Goal: Task Accomplishment & Management: Complete application form

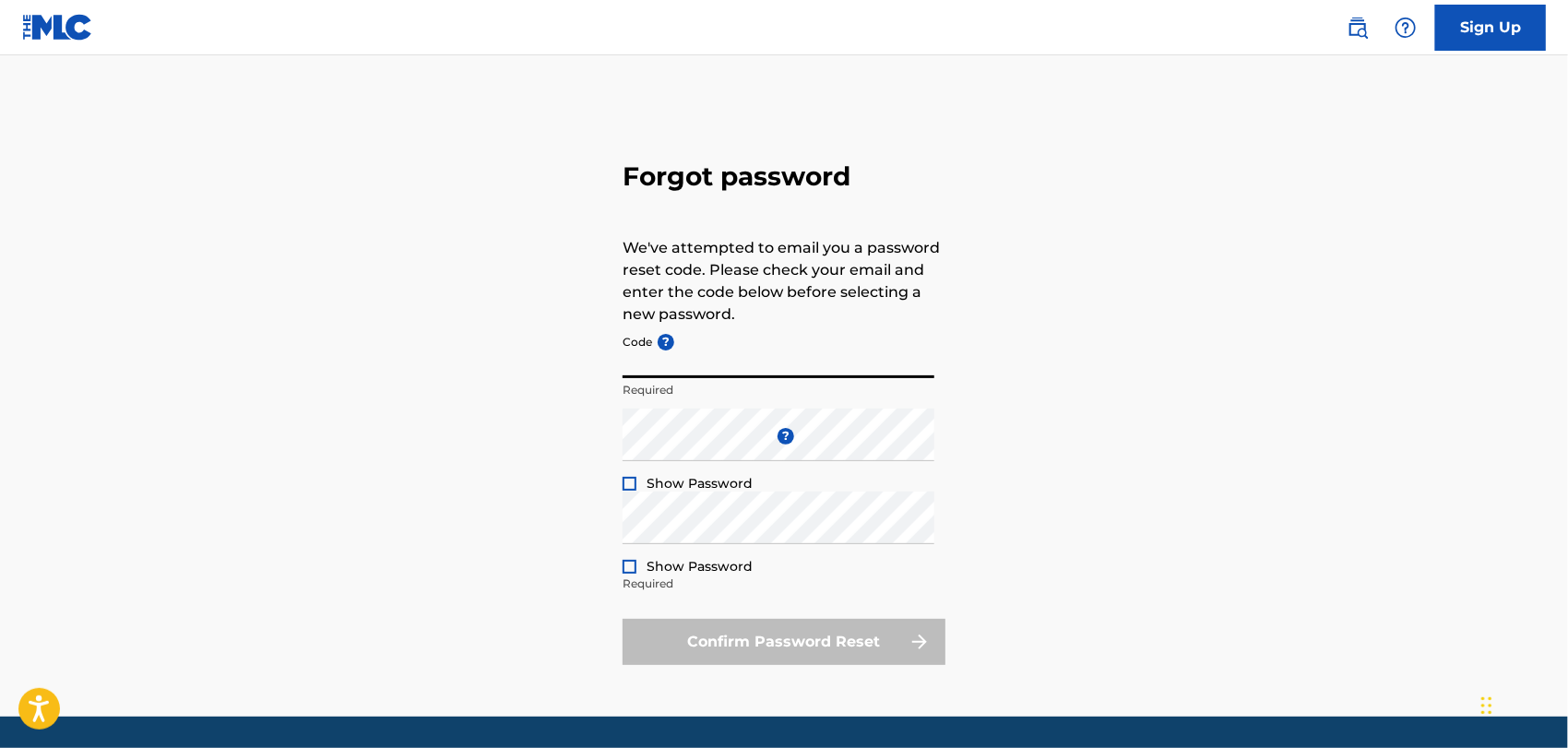
paste input "FP_7ed440c3c5fdc0ce8f710b43b77e"
type input "FP_7ed440c3c5fdc0ce8f710b43b77e"
click at [496, 450] on div "Forgot password We've attempted to email you a password reset code. Please chec…" at bounding box center [784, 409] width 1292 height 615
click at [627, 487] on div at bounding box center [629, 483] width 14 height 14
click at [1079, 476] on div "Forgot password We've attempted to email you a password reset code. Please chec…" at bounding box center [784, 409] width 1292 height 615
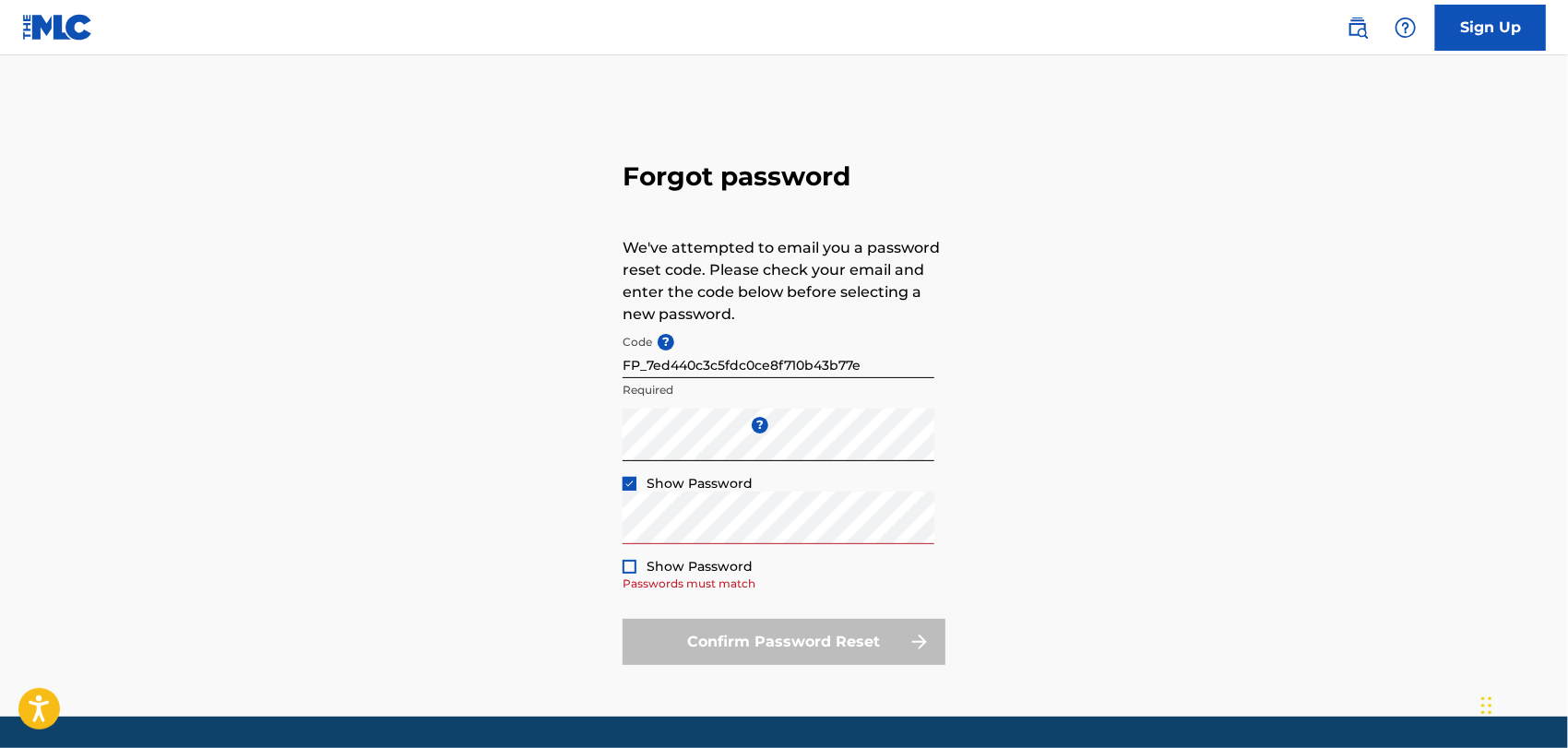
click at [1292, 271] on div "Forgot password We've attempted to email you a password reset code. Please chec…" at bounding box center [784, 409] width 1292 height 615
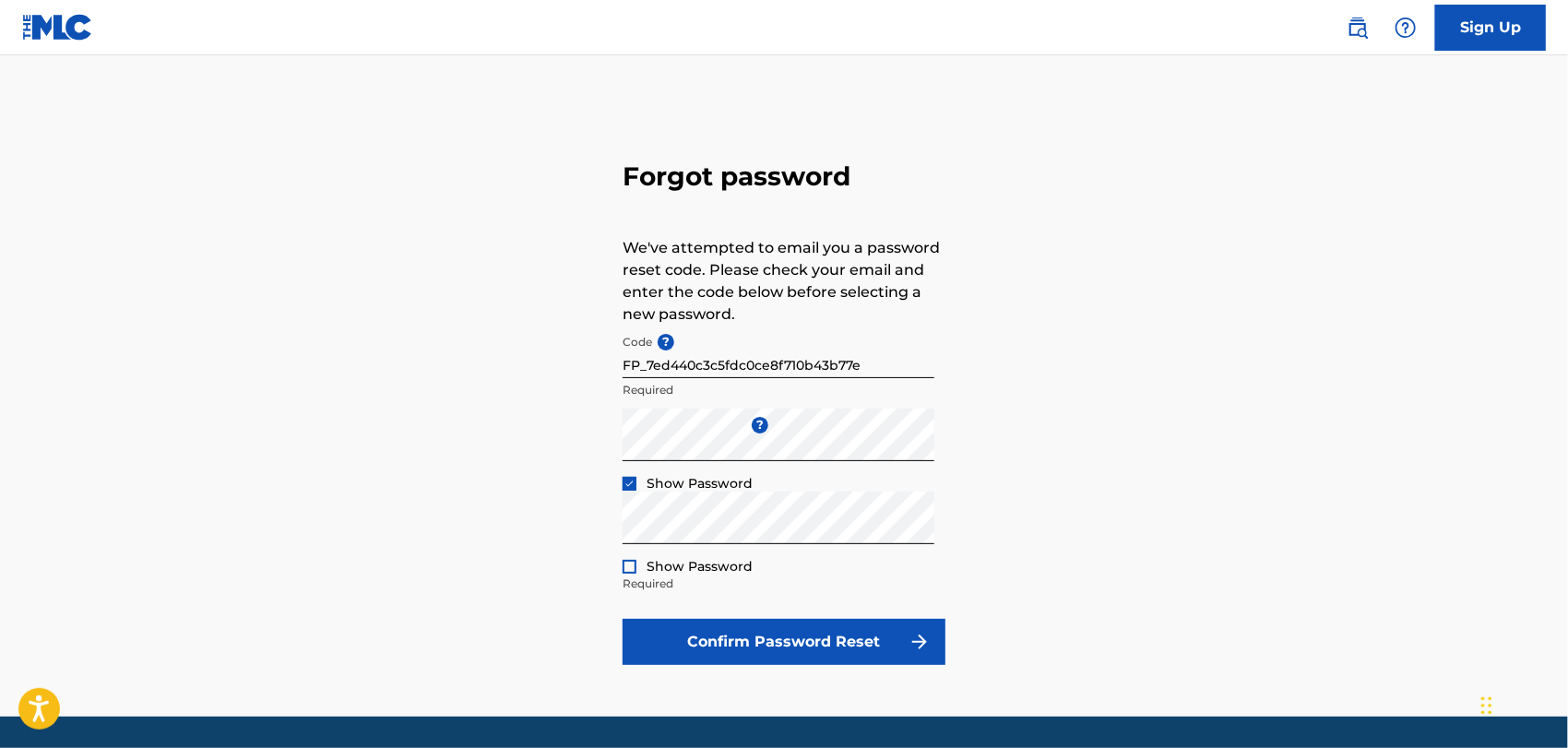
click at [1163, 481] on div "Forgot password We've attempted to email you a password reset code. Please chec…" at bounding box center [784, 409] width 1292 height 615
click at [626, 566] on div at bounding box center [629, 567] width 14 height 14
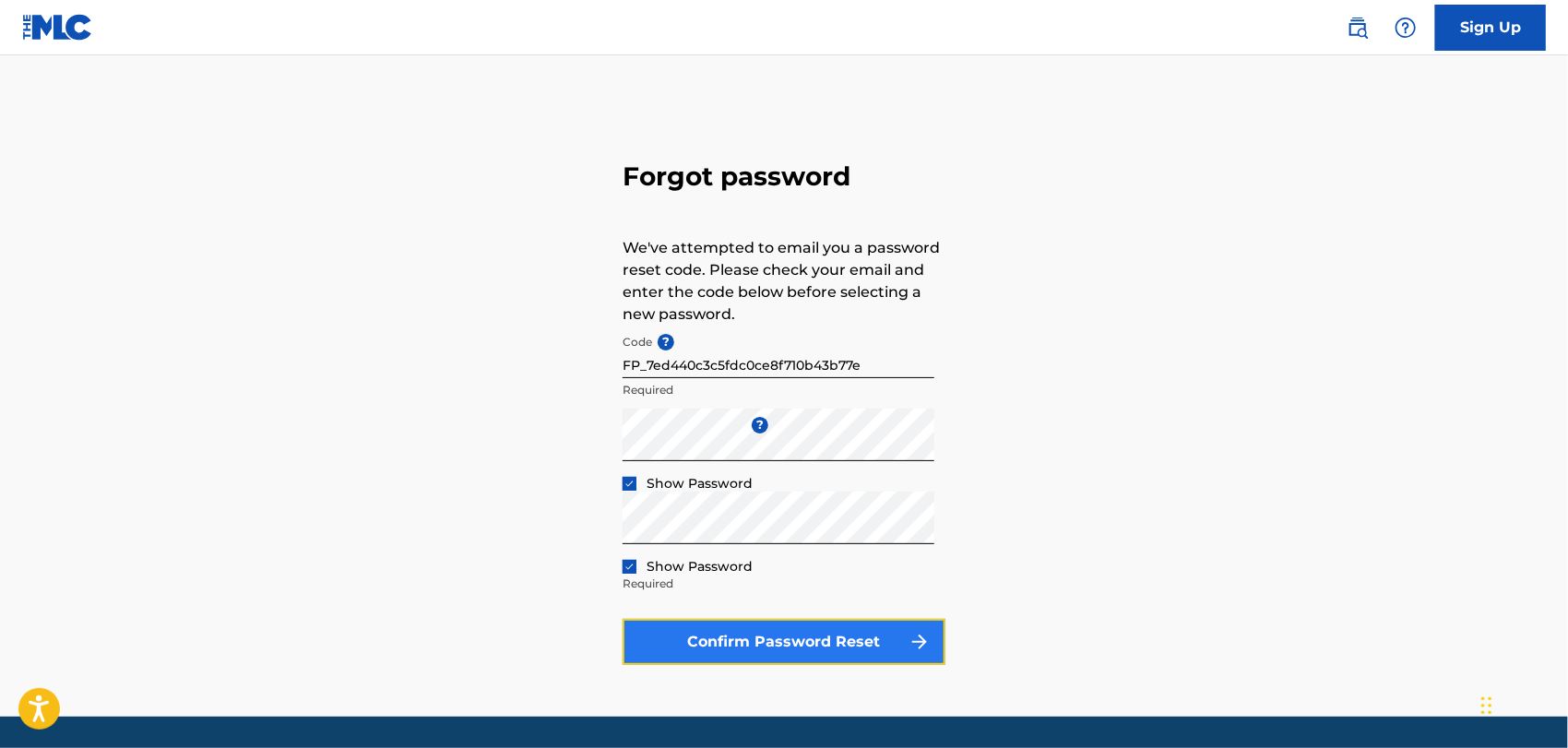
click at [763, 635] on button "Confirm Password Reset" at bounding box center [784, 642] width 323 height 47
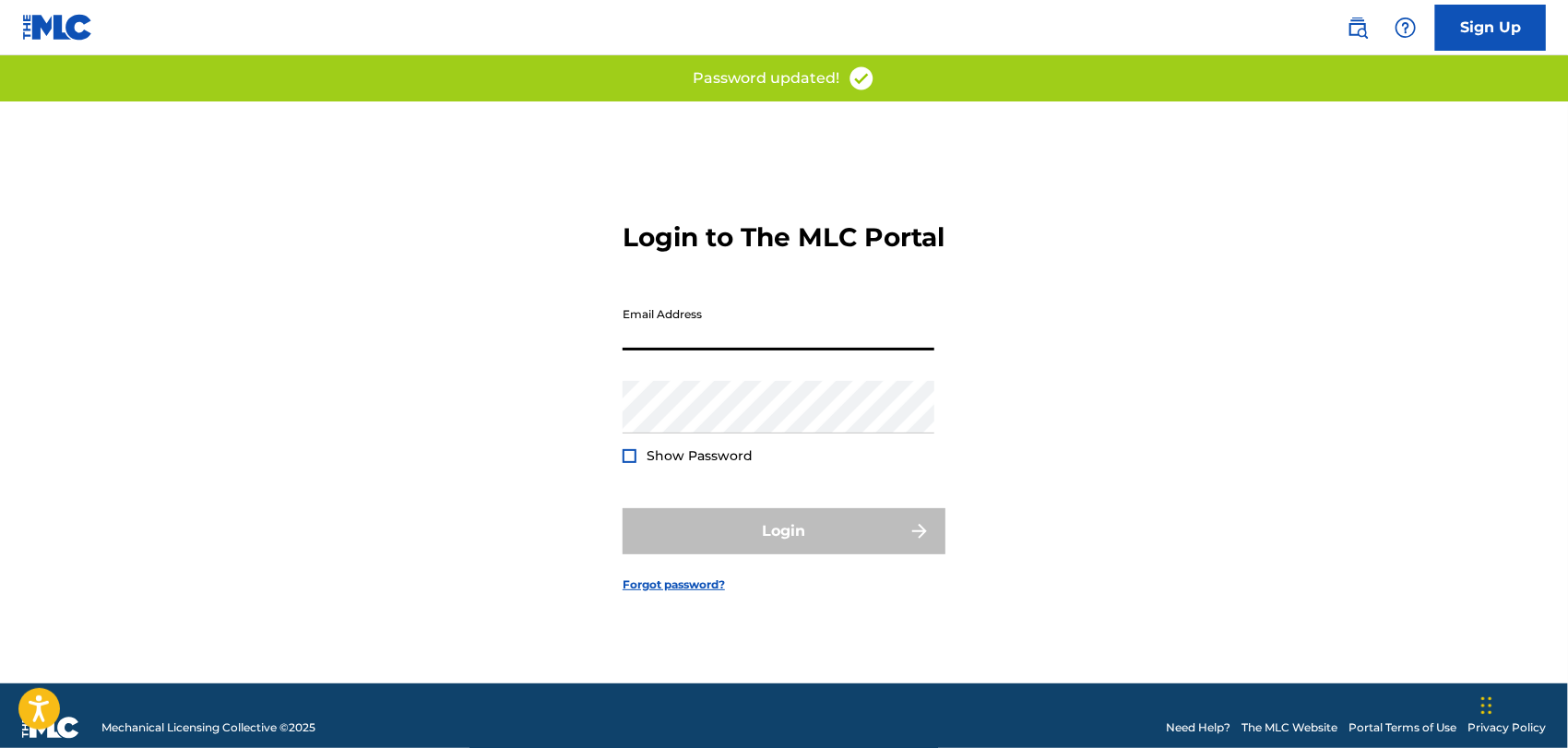
click at [649, 350] on input "Email Address" at bounding box center [778, 324] width 311 height 52
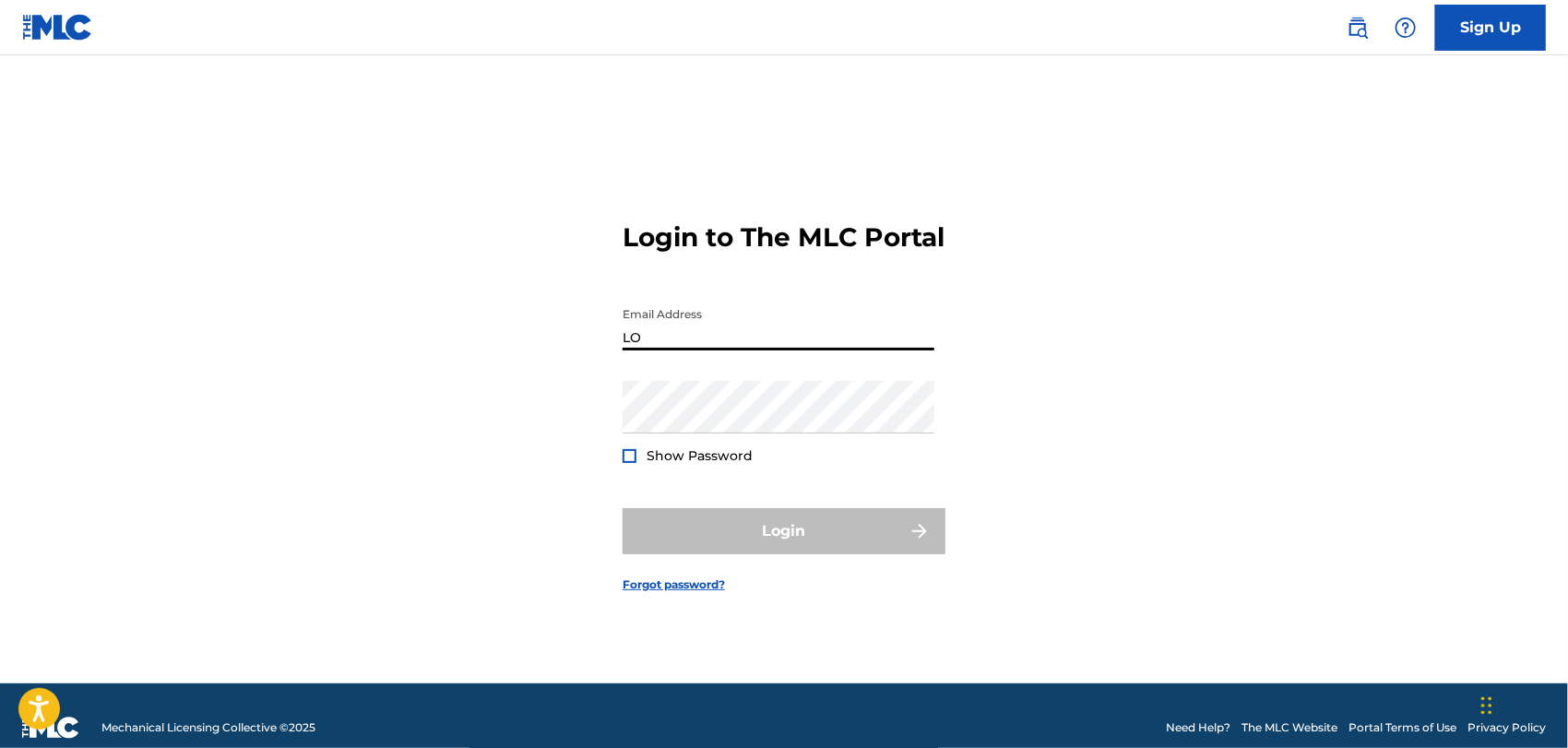
type input "L"
type input "[EMAIL_ADDRESS][DOMAIN_NAME]"
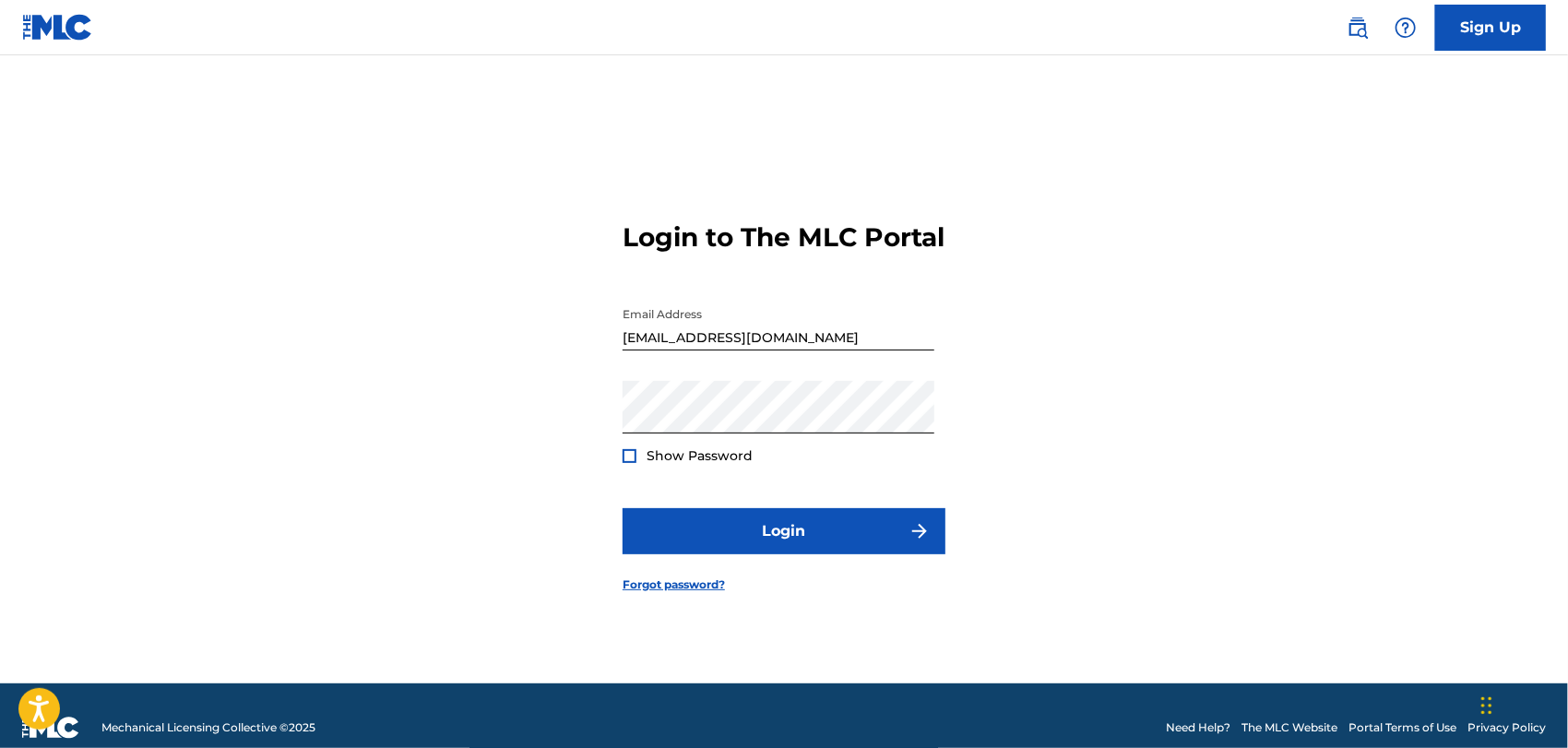
click at [1351, 251] on div "Login to The MLC Portal Email Address [EMAIL_ADDRESS][DOMAIN_NAME] Password Sho…" at bounding box center [784, 392] width 1292 height 582
click at [631, 463] on div at bounding box center [629, 456] width 14 height 14
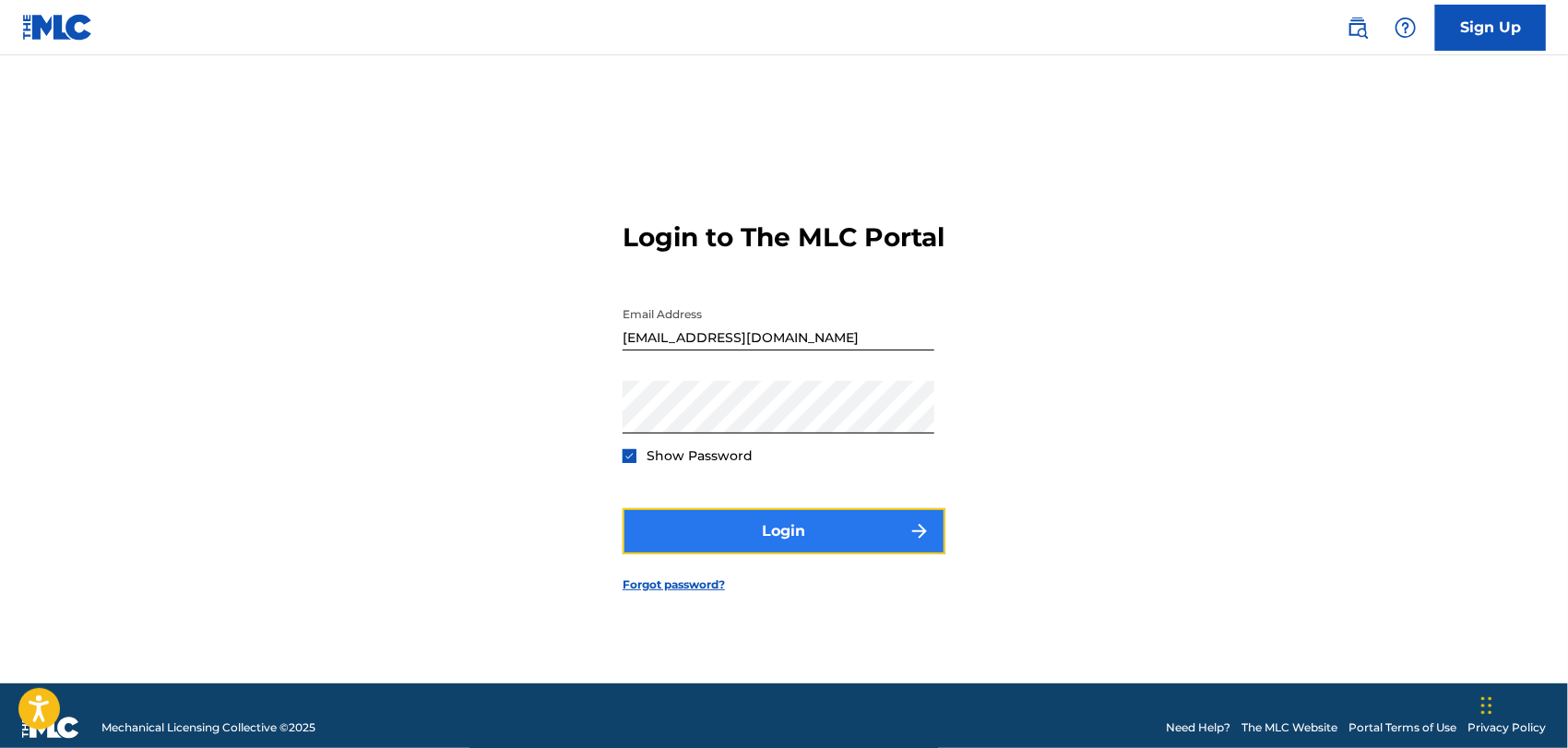
click at [801, 550] on button "Login" at bounding box center [784, 531] width 323 height 47
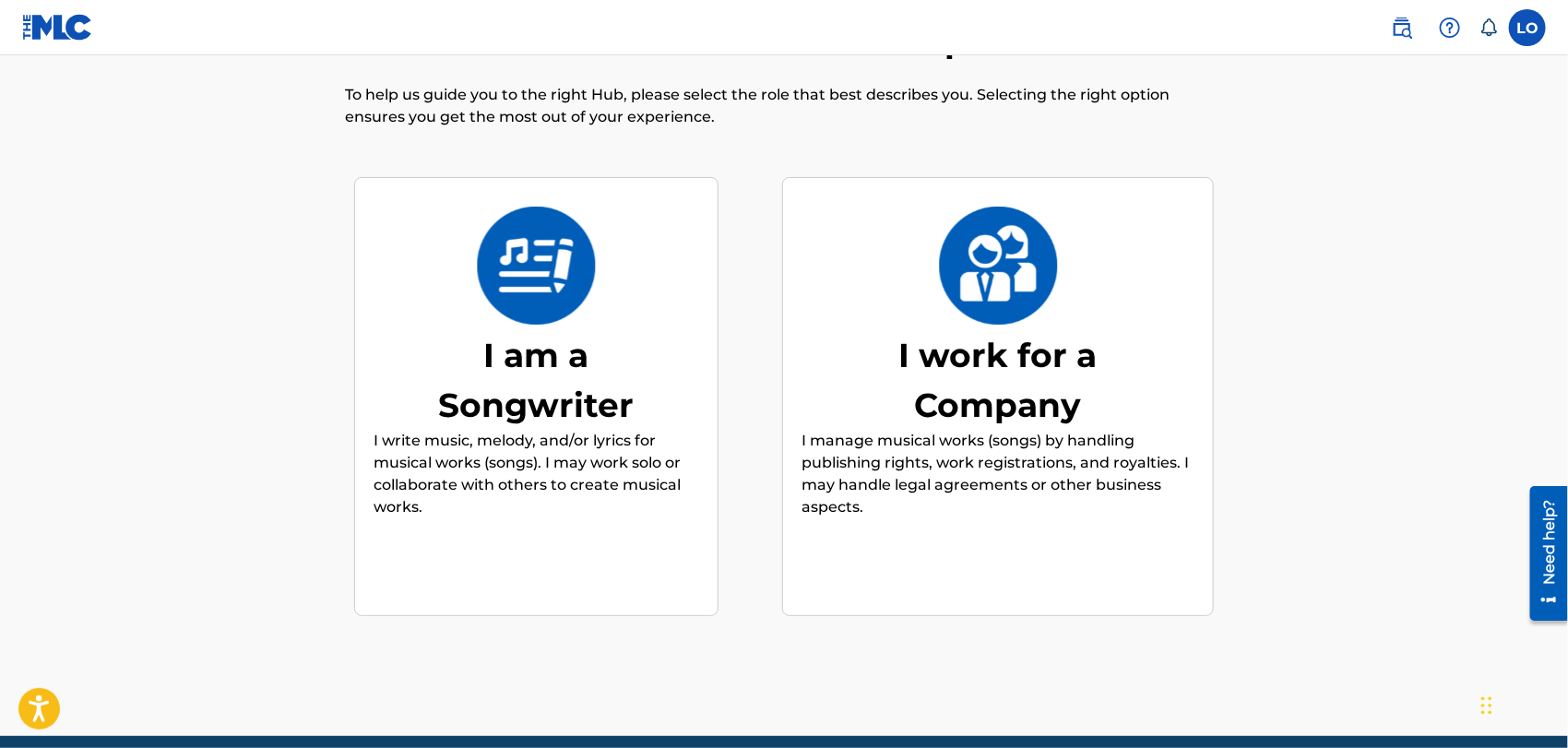
click at [561, 397] on div "I am a Songwriter" at bounding box center [537, 380] width 277 height 100
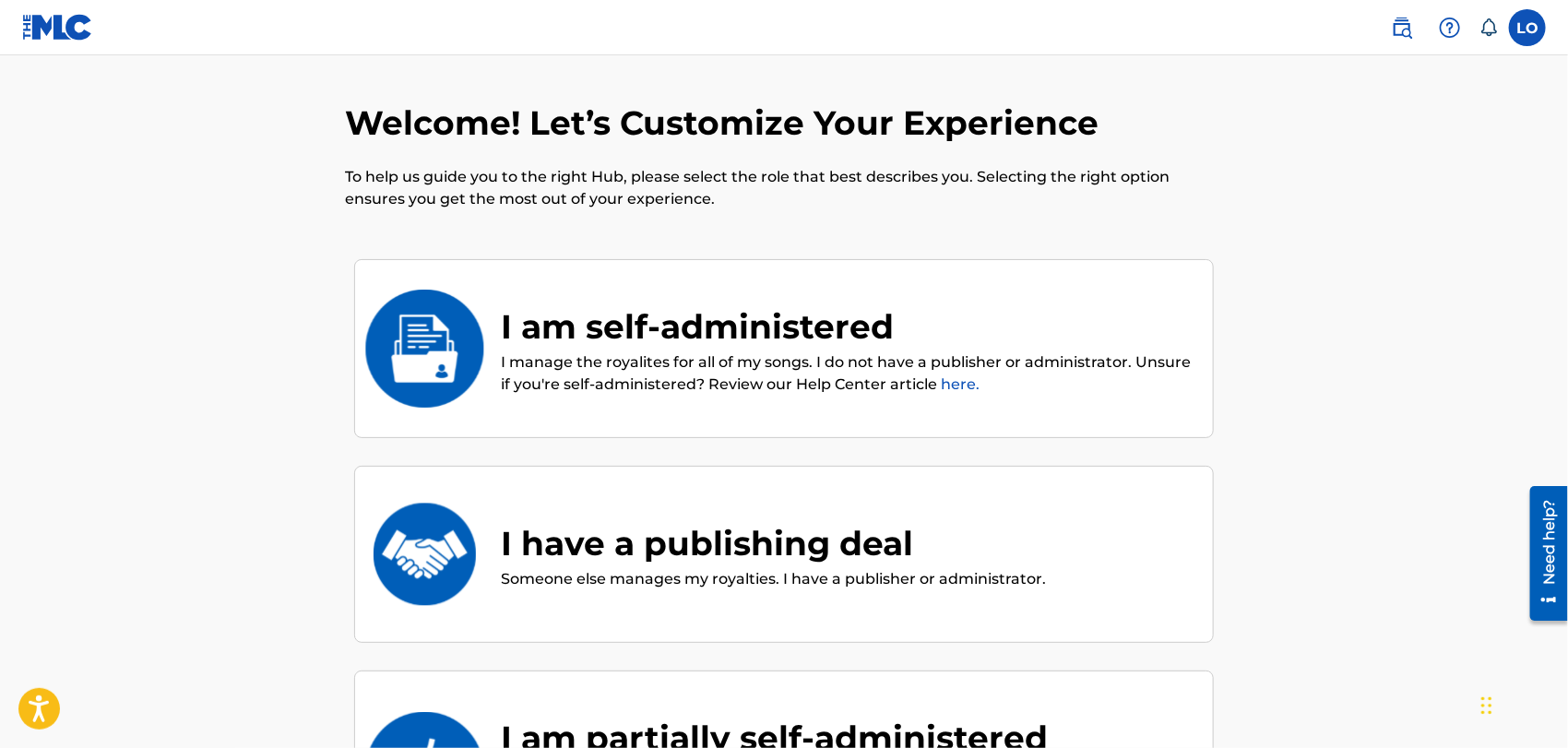
click at [1054, 316] on div "I am self-administered" at bounding box center [848, 327] width 694 height 49
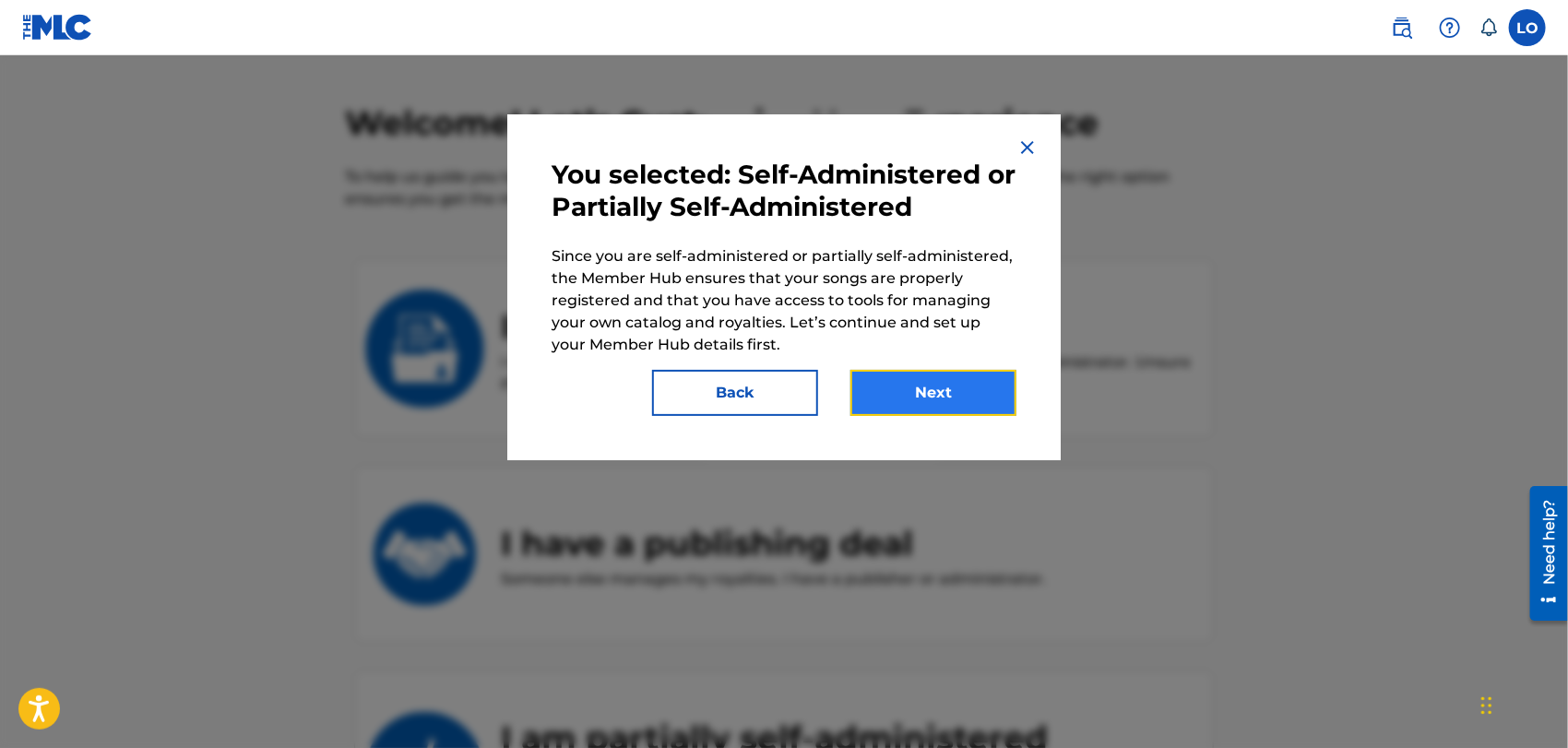
click at [947, 399] on button "Next" at bounding box center [933, 393] width 166 height 47
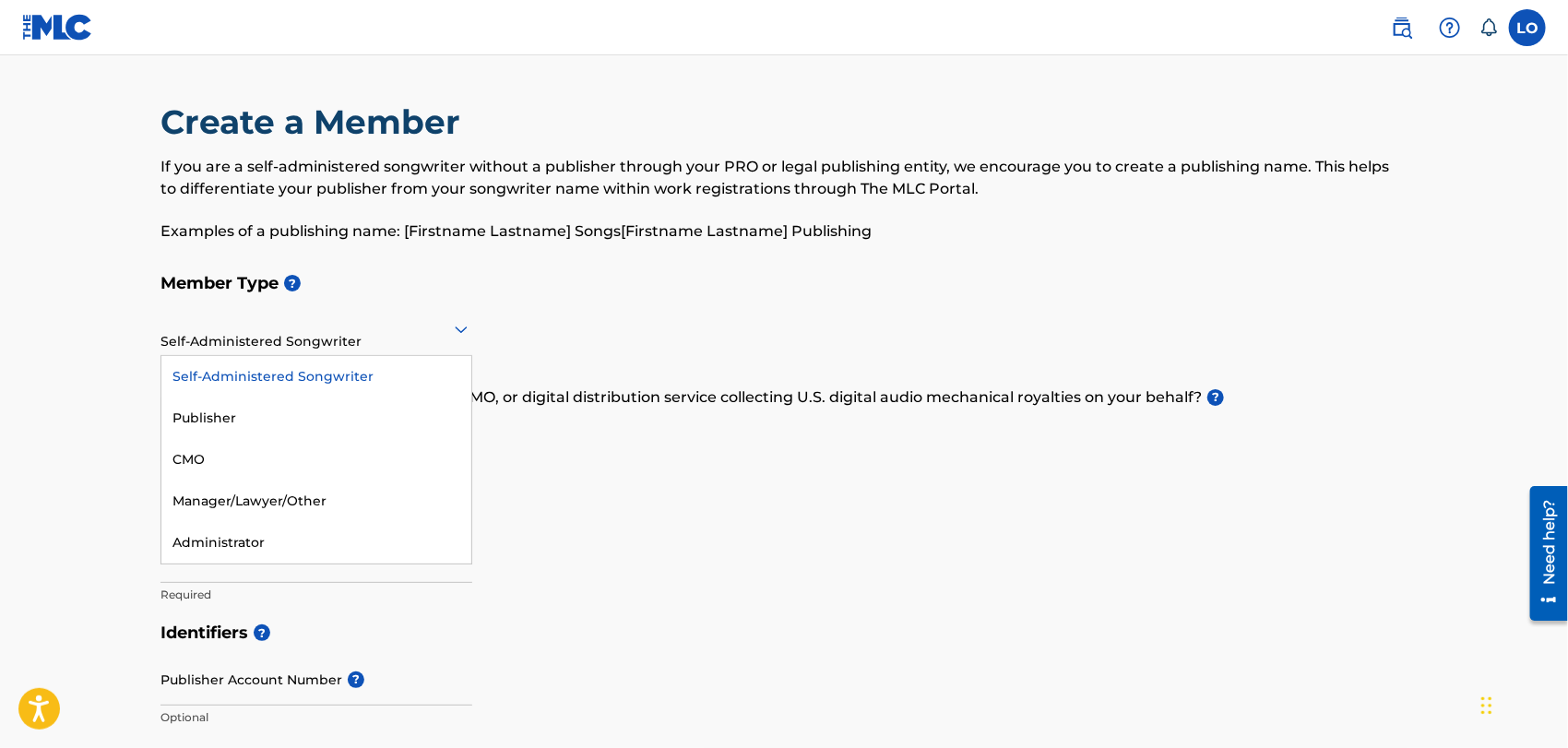
click at [462, 327] on icon at bounding box center [460, 328] width 22 height 22
click at [221, 410] on div "Publisher" at bounding box center [316, 419] width 310 height 42
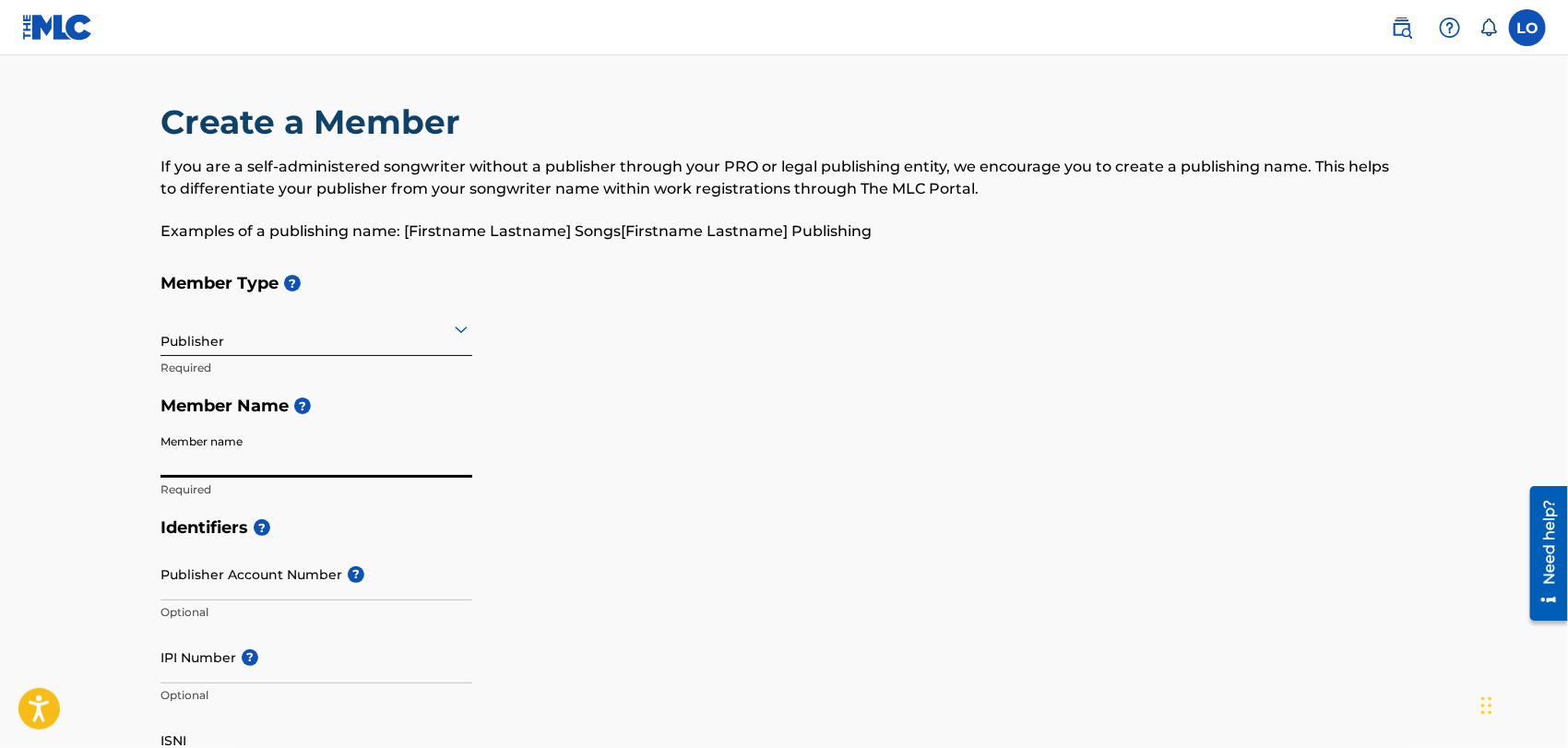
click at [194, 458] on input "Member name" at bounding box center [316, 451] width 311 height 52
click at [266, 463] on input "[PERSON_NAME]" at bounding box center [316, 451] width 311 height 52
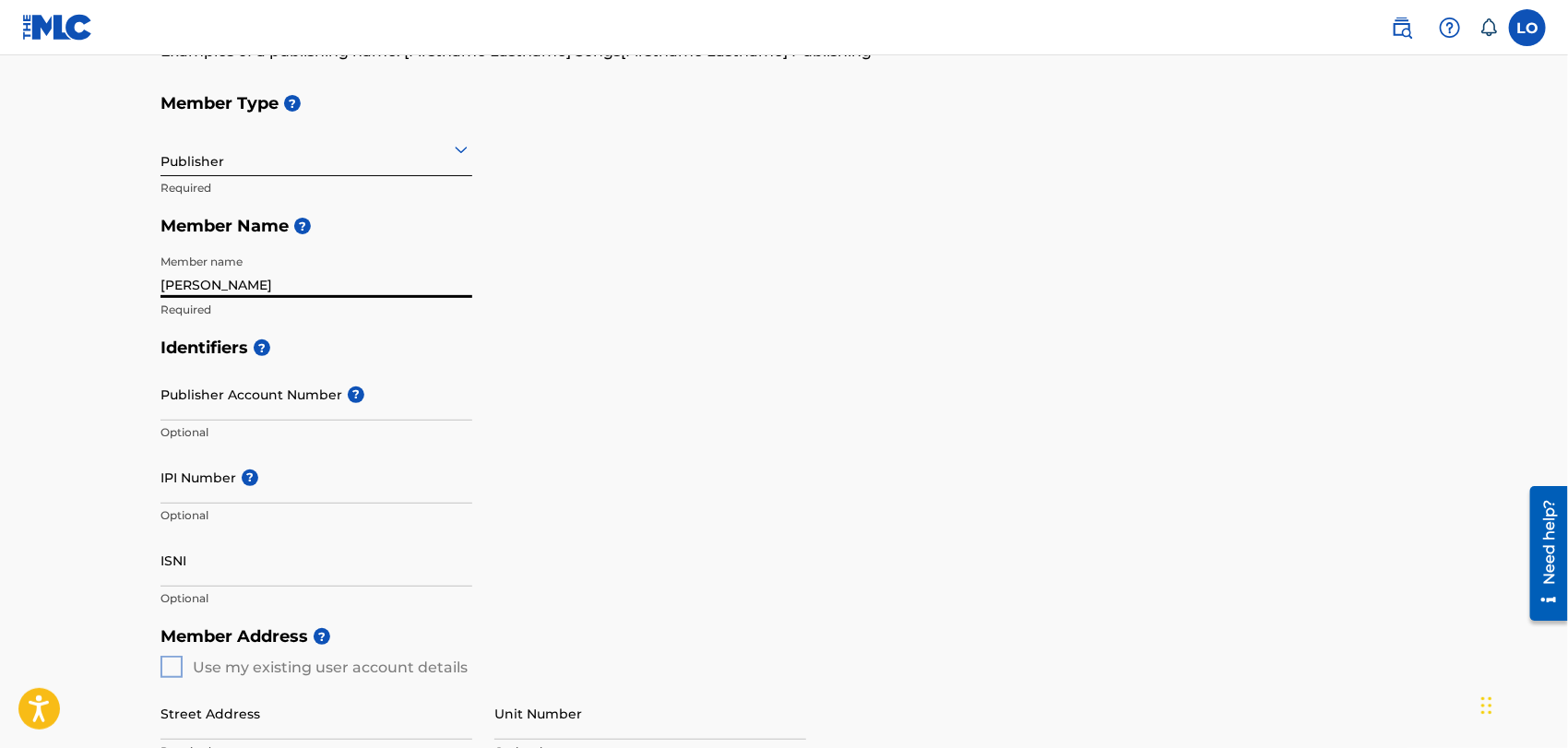
scroll to position [181, 0]
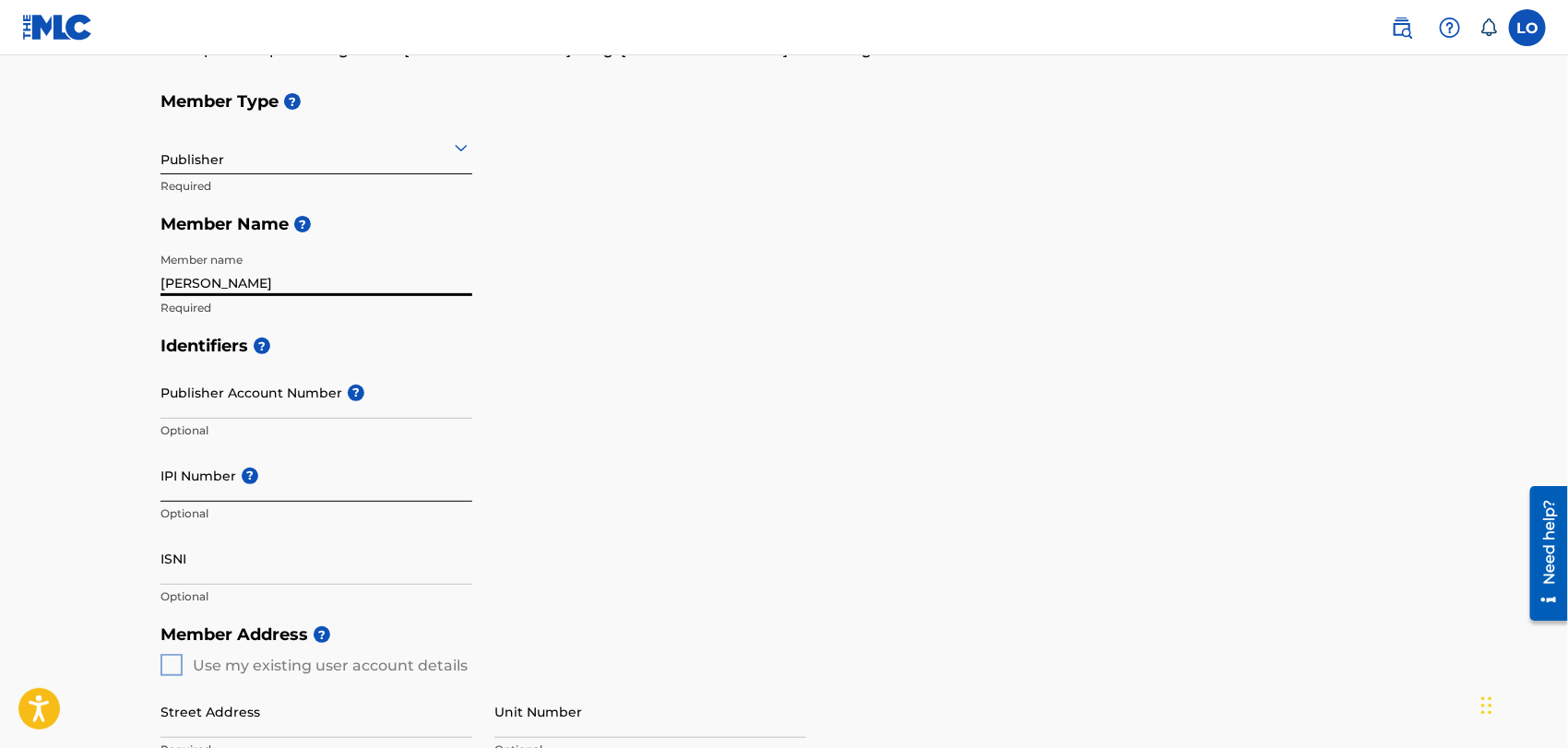
type input "[PERSON_NAME]"
click at [206, 476] on input "IPI Number ?" at bounding box center [316, 475] width 311 height 52
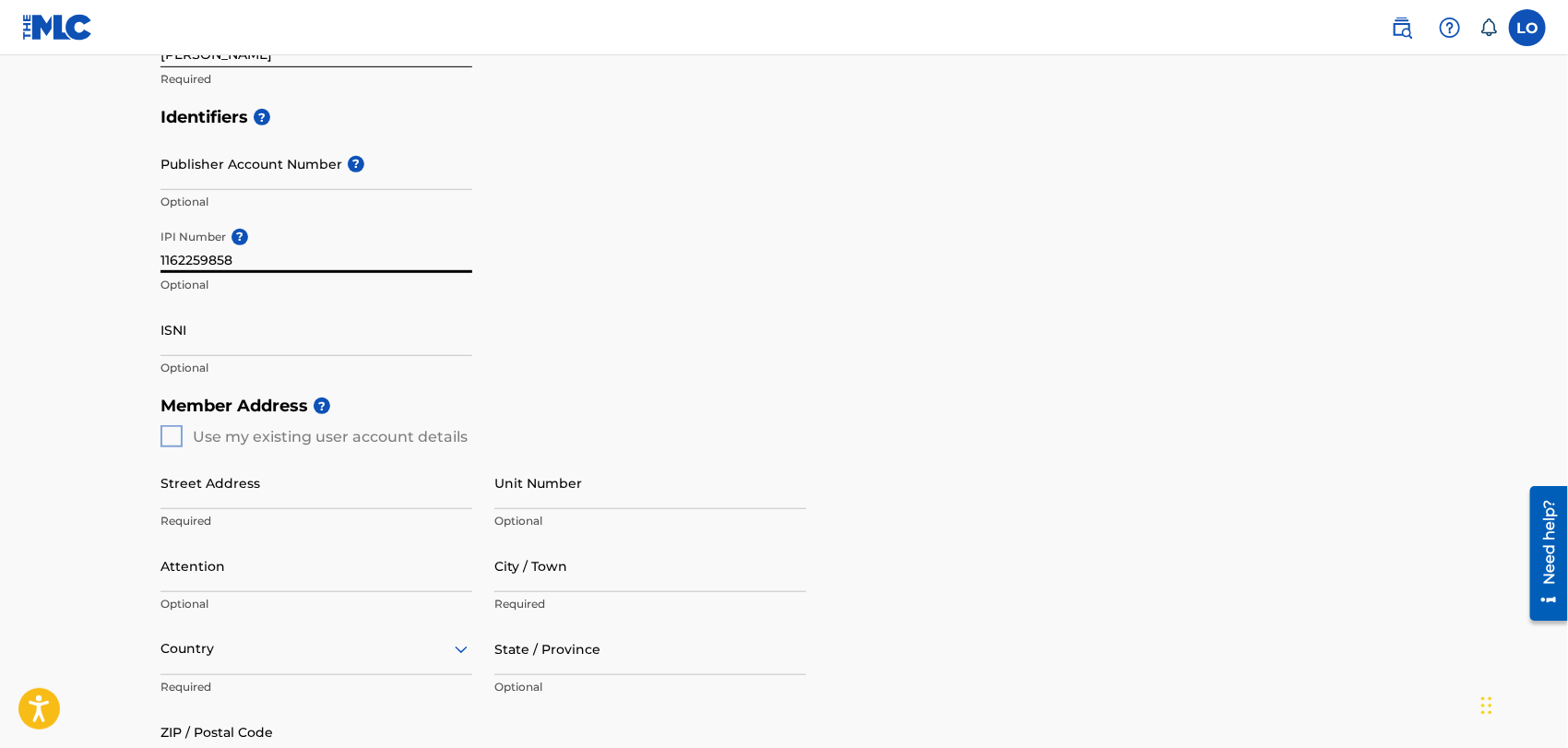
scroll to position [412, 0]
type input "1162259858"
click at [170, 439] on div "Member Address ? Use my existing user account details Street Address Required U…" at bounding box center [784, 595] width 1247 height 421
click at [175, 430] on div "Member Address ? Use my existing user account details Street Address Required U…" at bounding box center [784, 595] width 1247 height 421
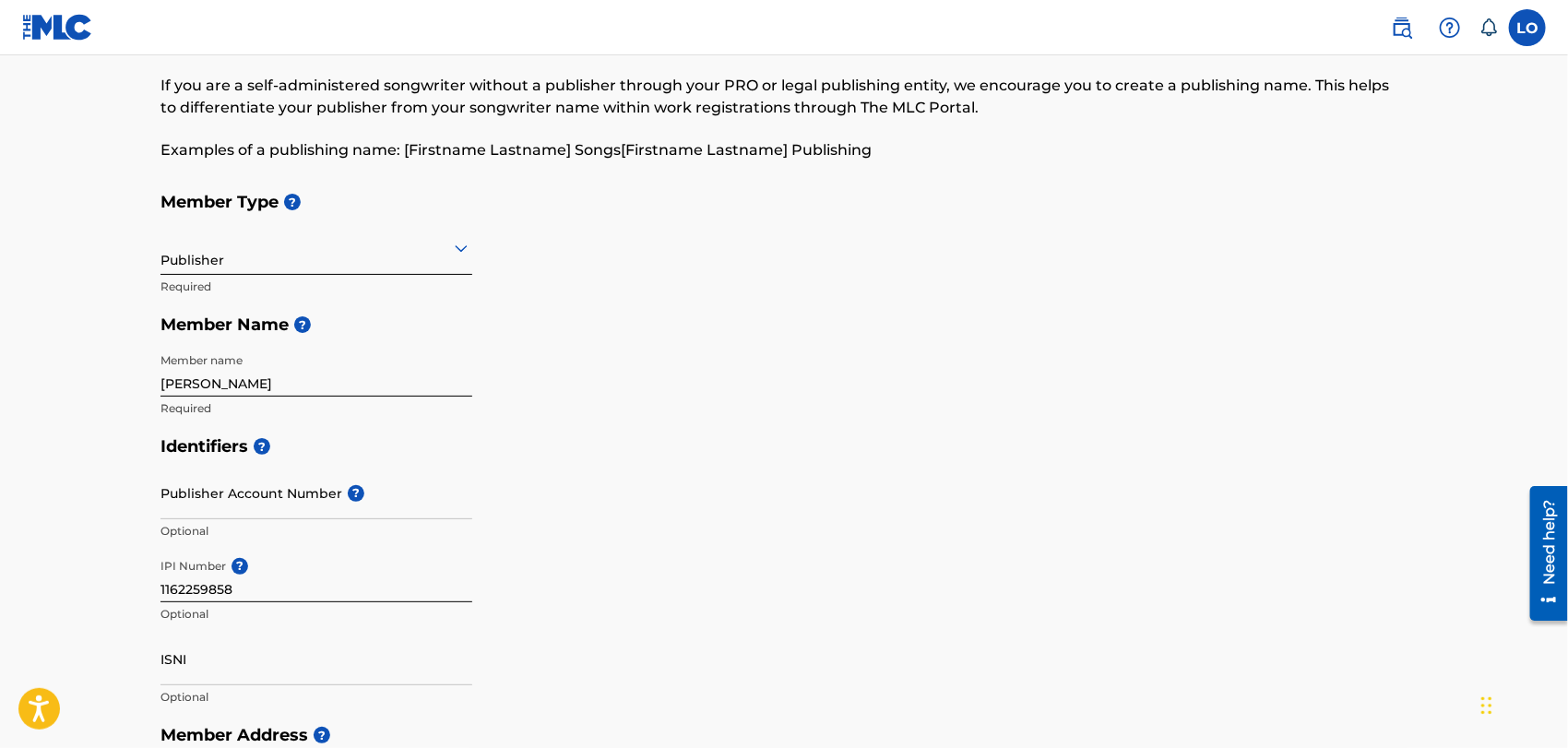
scroll to position [79, 0]
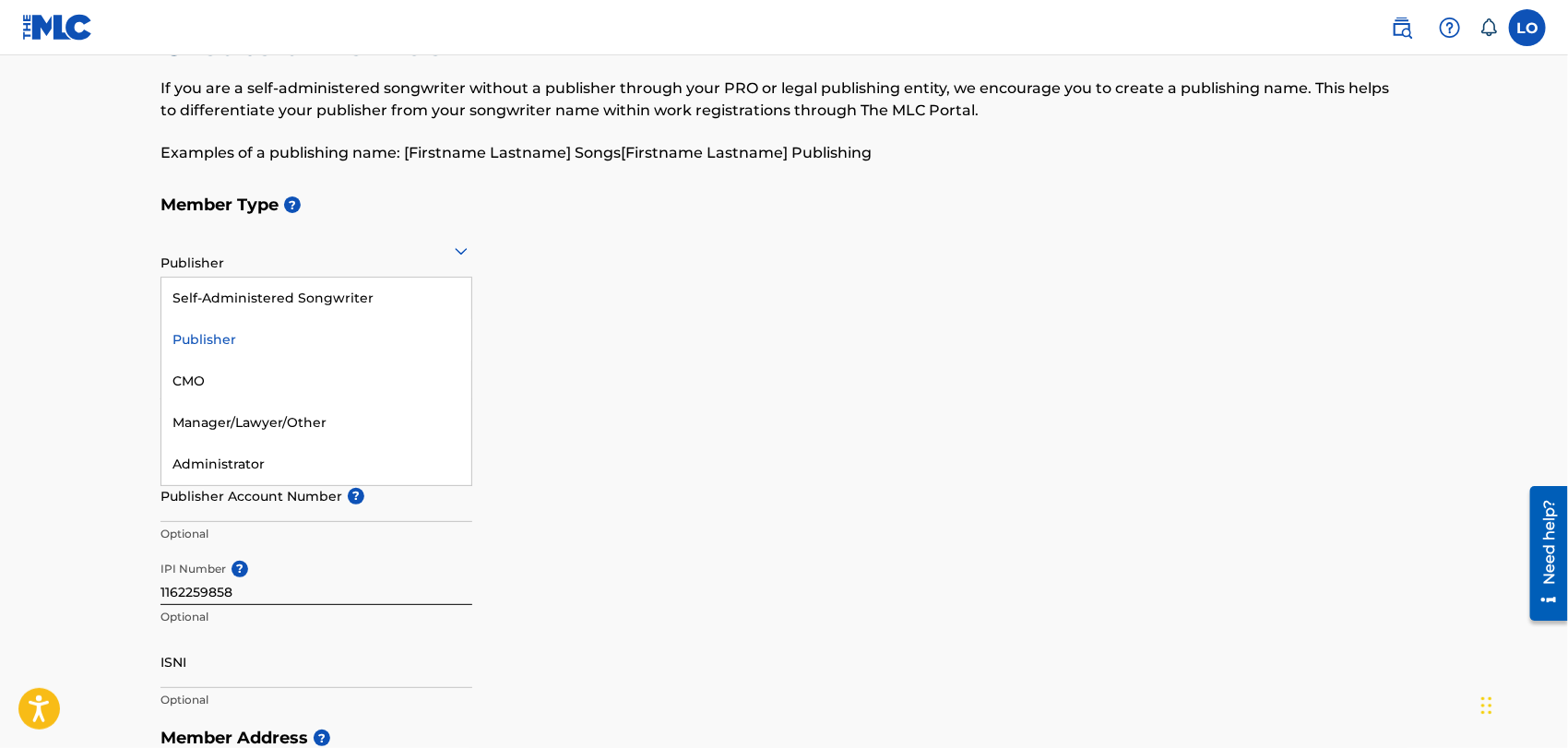
click at [461, 246] on icon at bounding box center [460, 251] width 22 height 22
click at [247, 297] on div "Self-Administered Songwriter" at bounding box center [316, 299] width 310 height 42
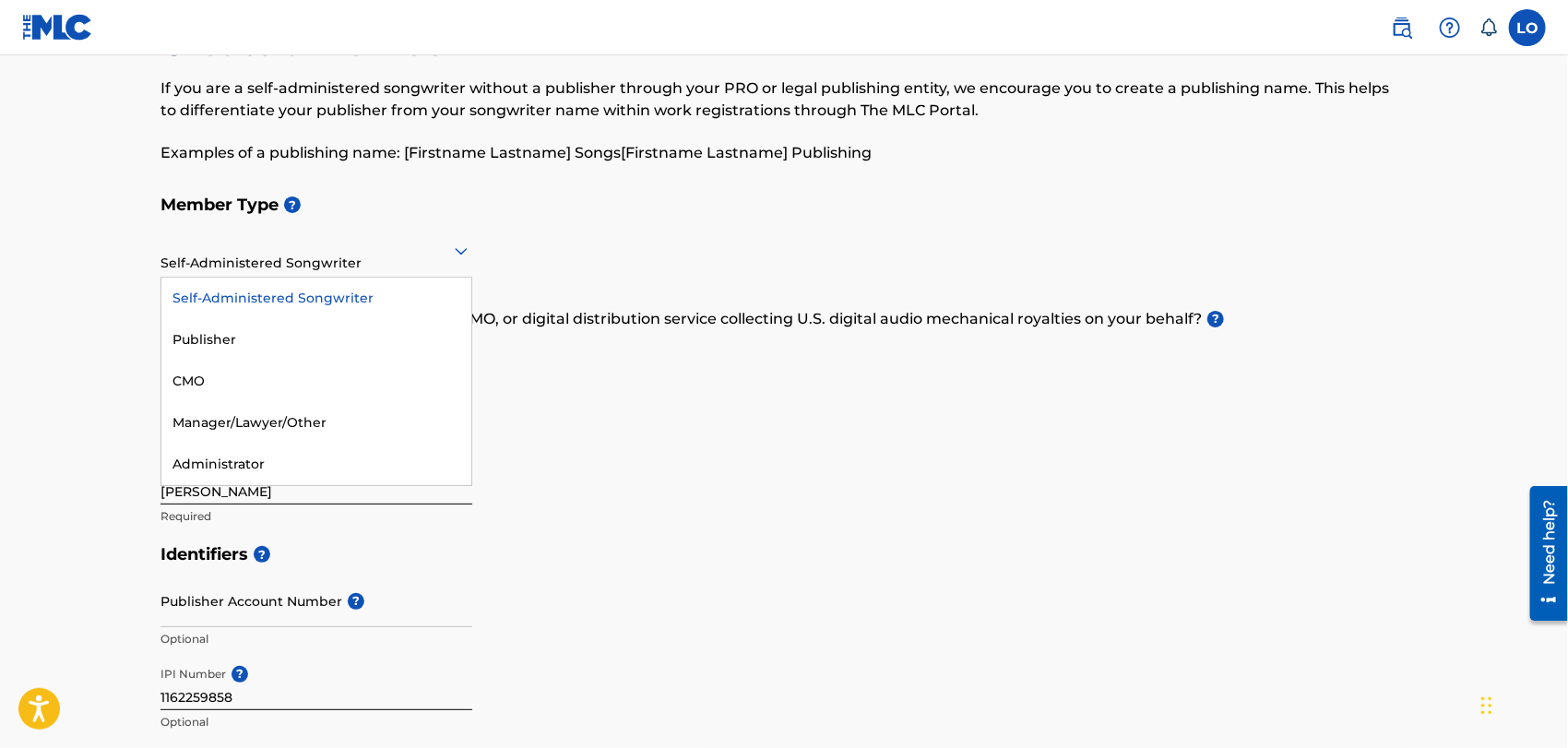
click at [463, 246] on icon at bounding box center [460, 251] width 22 height 22
click at [270, 334] on div "Publisher" at bounding box center [316, 340] width 310 height 42
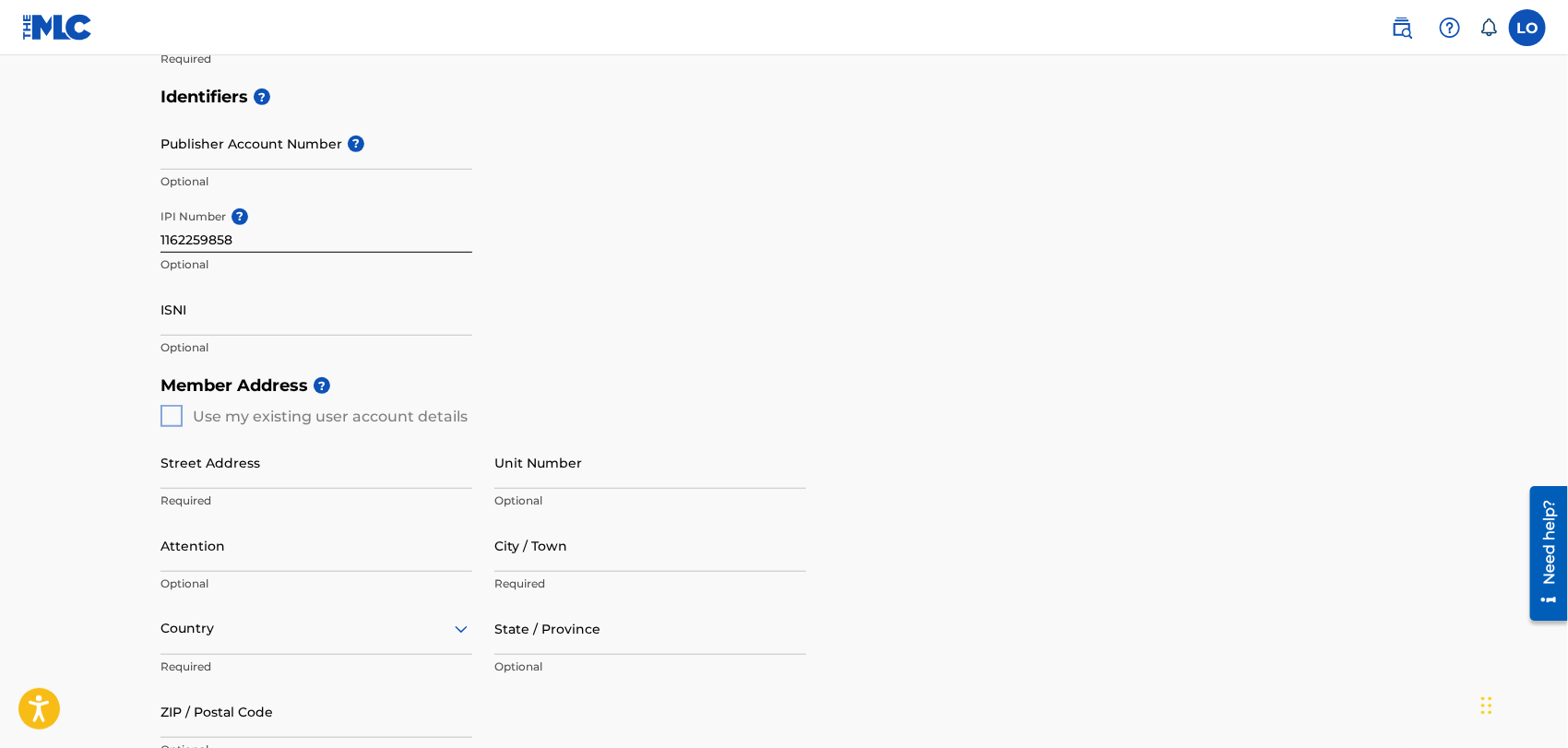
scroll to position [437, 0]
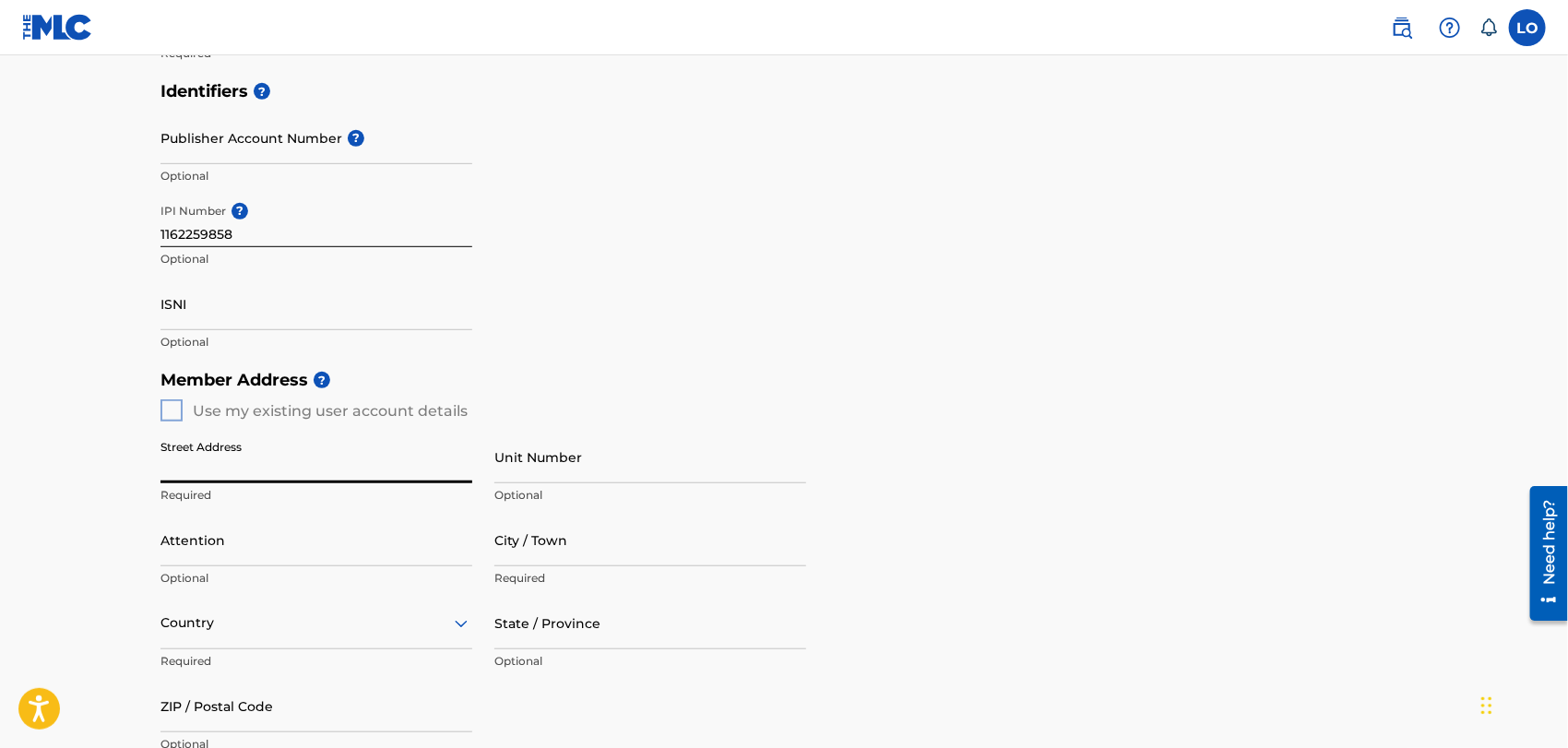
click at [206, 462] on input "Street Address" at bounding box center [316, 457] width 311 height 52
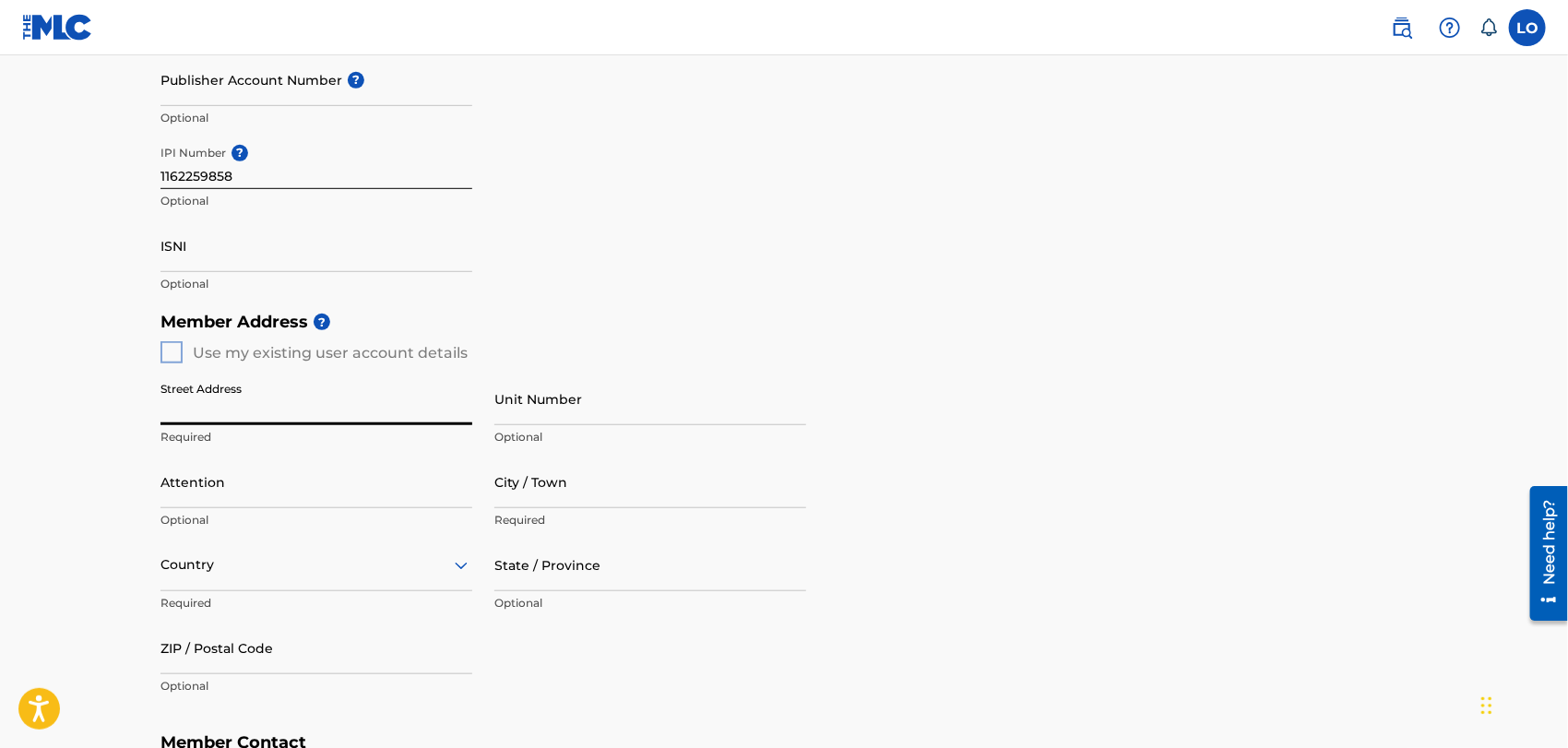
scroll to position [500, 0]
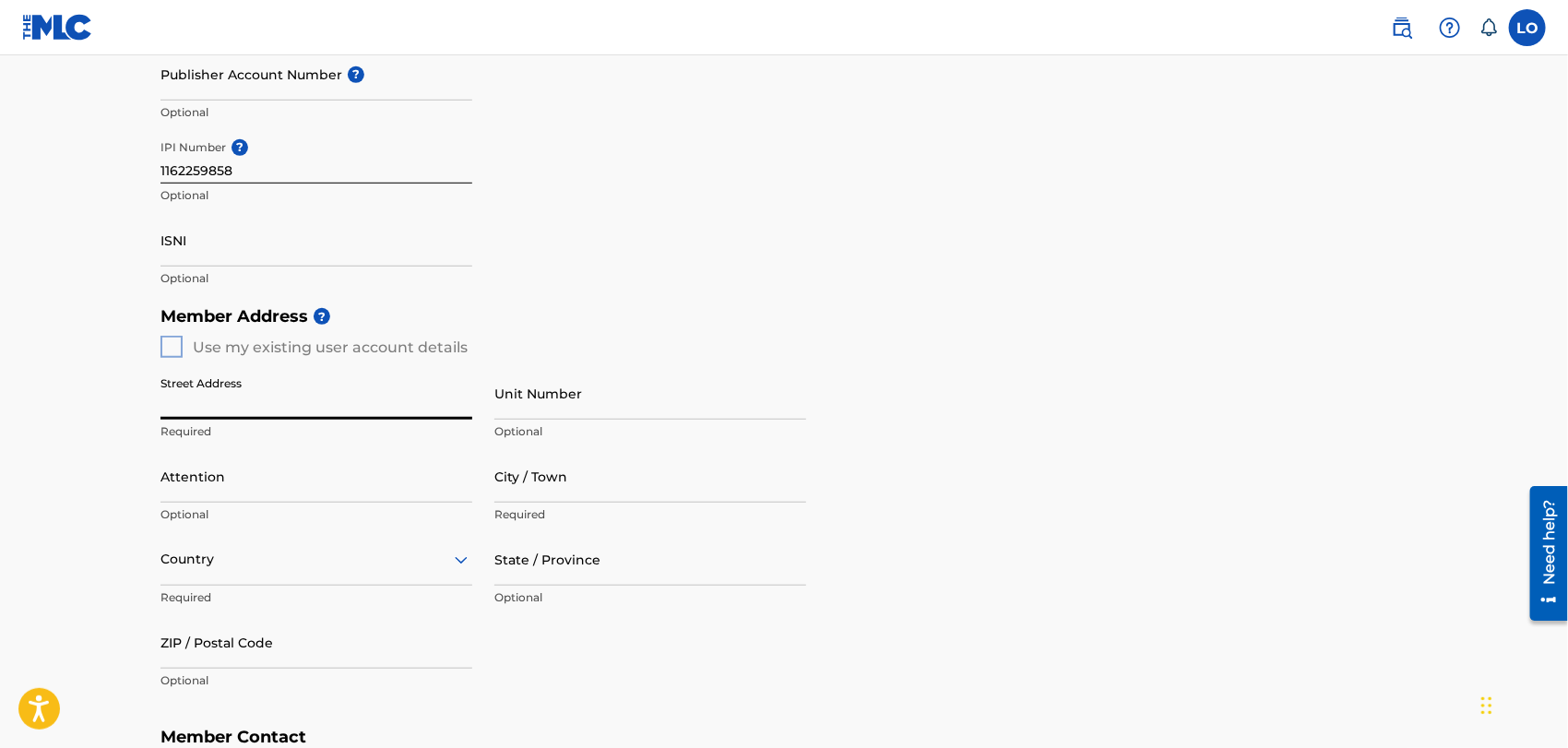
click at [167, 337] on div "Member Address ? Use my existing user account details Street Address Required U…" at bounding box center [784, 508] width 1247 height 421
click at [193, 405] on input "Street Address" at bounding box center [316, 393] width 311 height 52
type input "Calle"
click at [539, 407] on input "Unit Number" at bounding box center [650, 393] width 311 height 52
type input "43"
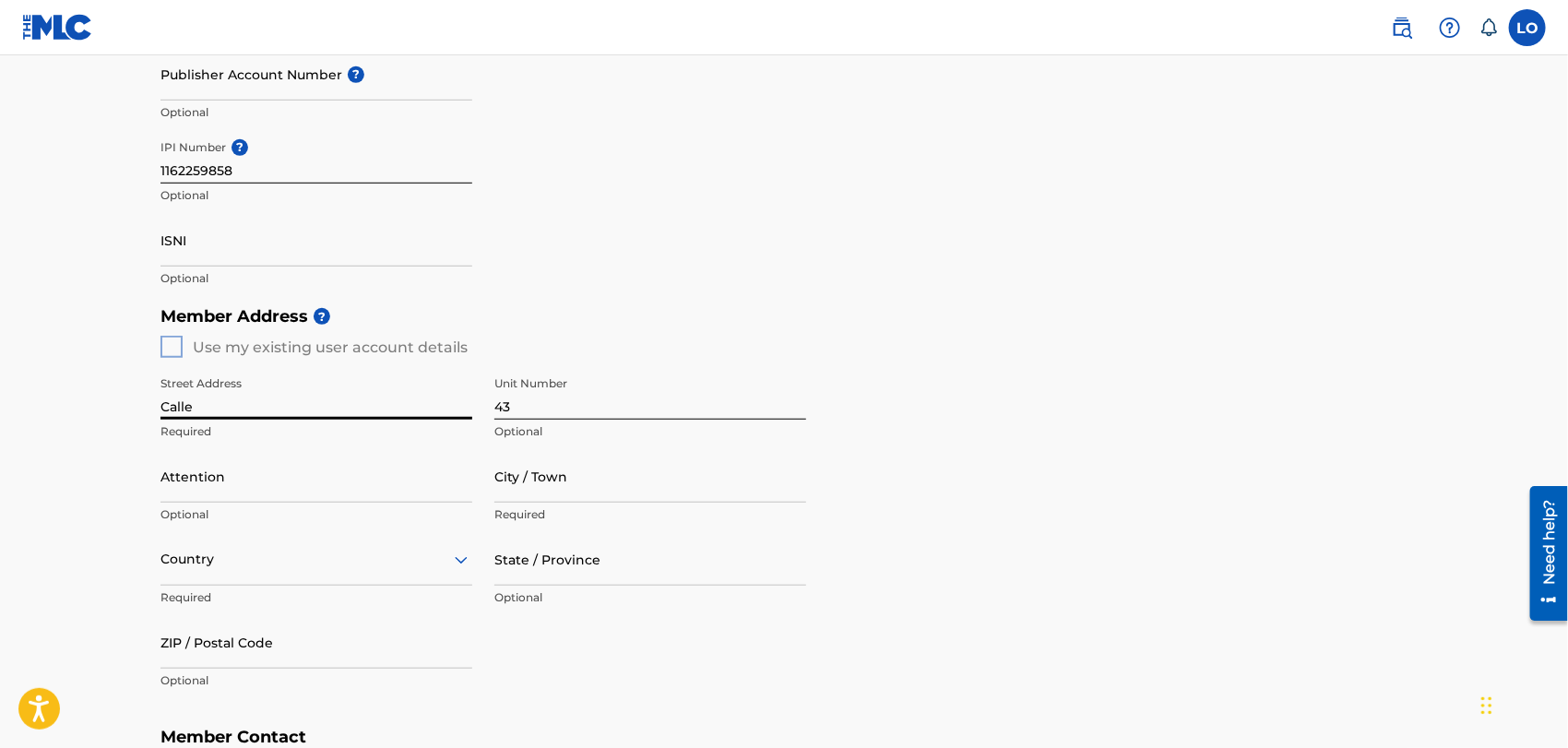
click at [220, 405] on input "Calle" at bounding box center [316, 393] width 311 height 52
type input "Calle 43"
click at [514, 410] on input "43" at bounding box center [650, 393] width 311 height 52
type input "4"
type input "f"
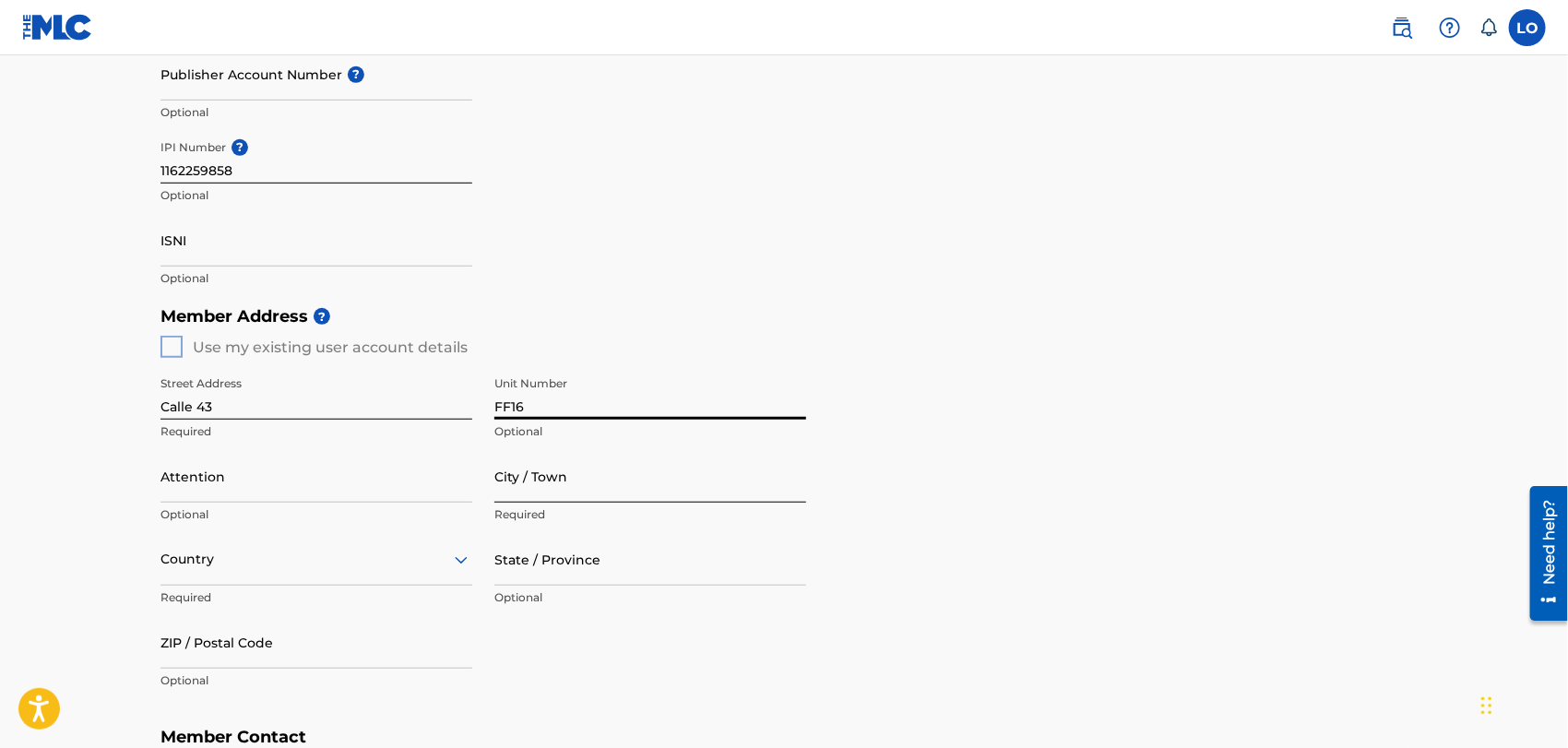
type input "FF16"
click at [519, 489] on input "City / Town" at bounding box center [650, 476] width 311 height 52
type input "Canovanas"
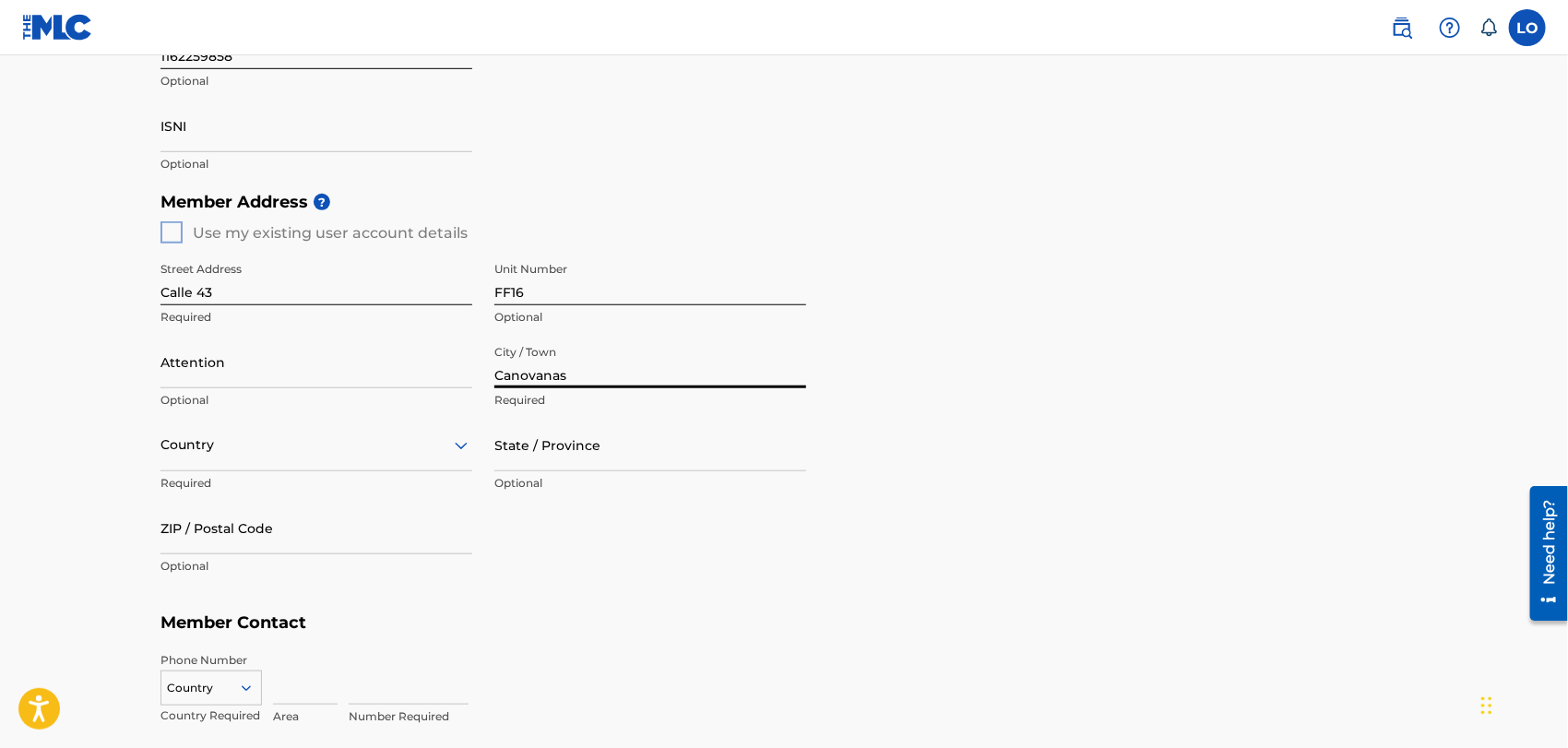
click at [460, 472] on div "Country" at bounding box center [316, 444] width 311 height 52
type input "puerto"
click at [308, 442] on div at bounding box center [316, 445] width 311 height 23
click at [460, 441] on icon at bounding box center [460, 445] width 22 height 22
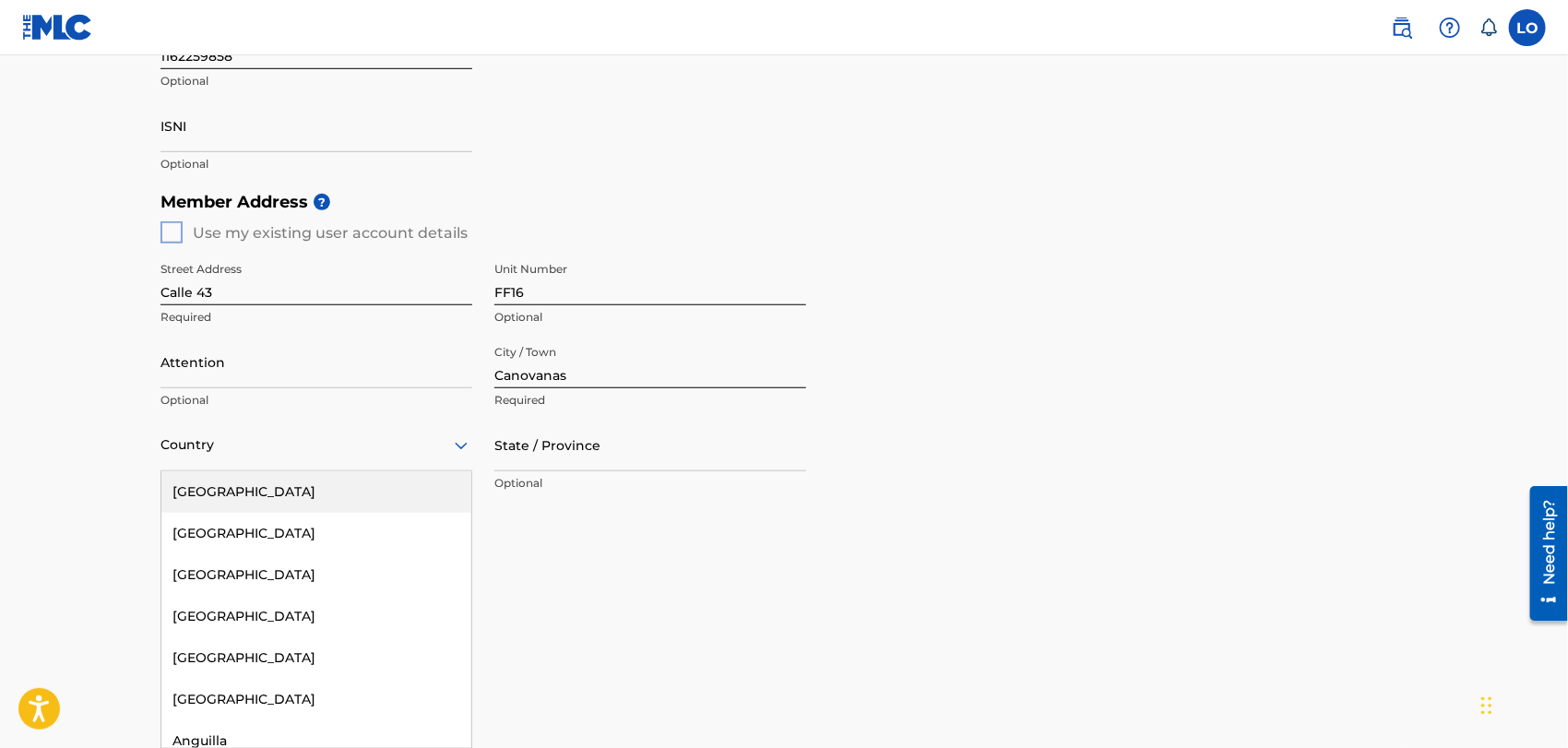
click at [246, 481] on div "[GEOGRAPHIC_DATA]" at bounding box center [316, 493] width 310 height 42
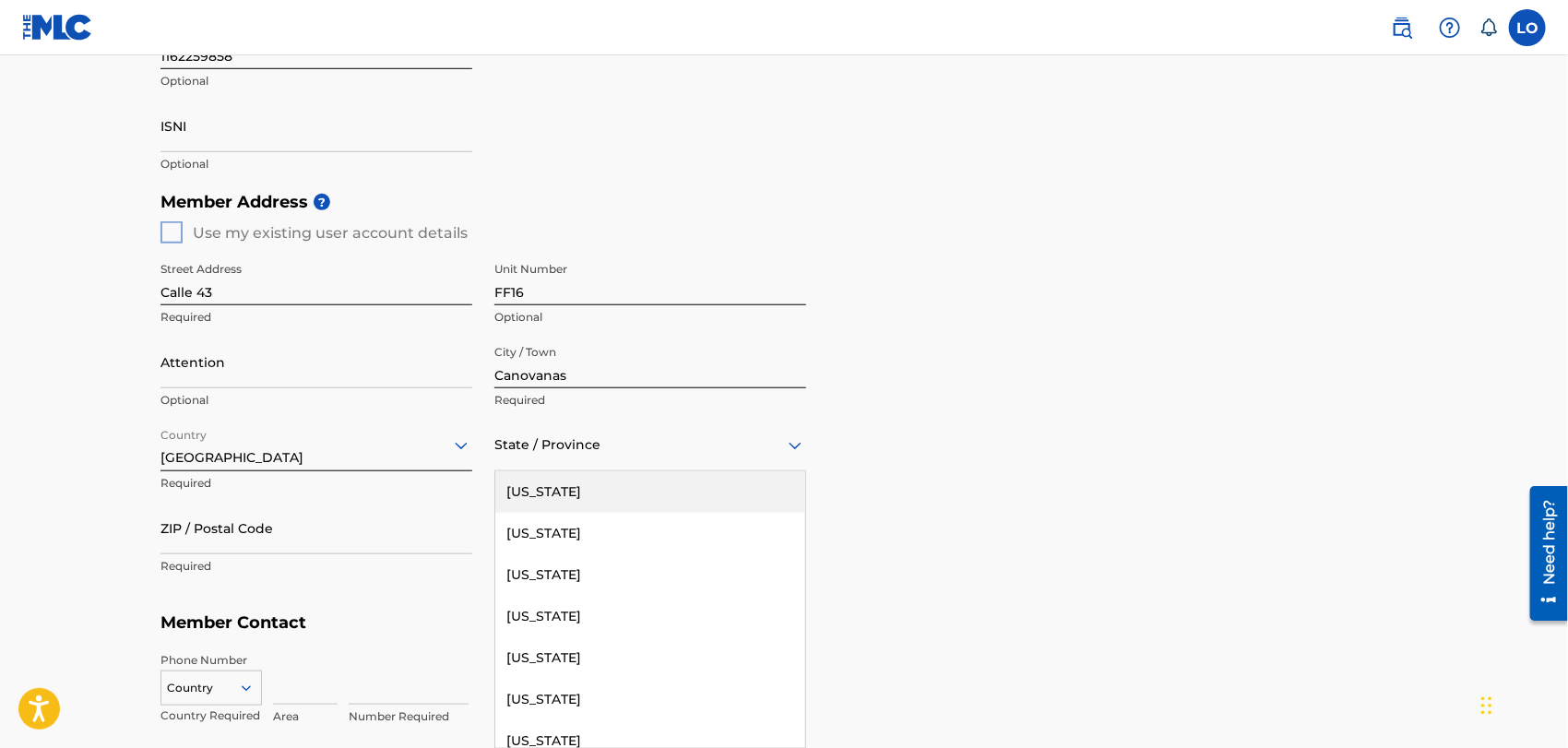
click at [567, 452] on div at bounding box center [650, 445] width 311 height 23
type input "puerto"
click at [977, 387] on div "Member Address ? Use my existing user account details Street Address Calle 43 R…" at bounding box center [784, 393] width 1247 height 421
click at [799, 442] on icon at bounding box center [795, 446] width 13 height 8
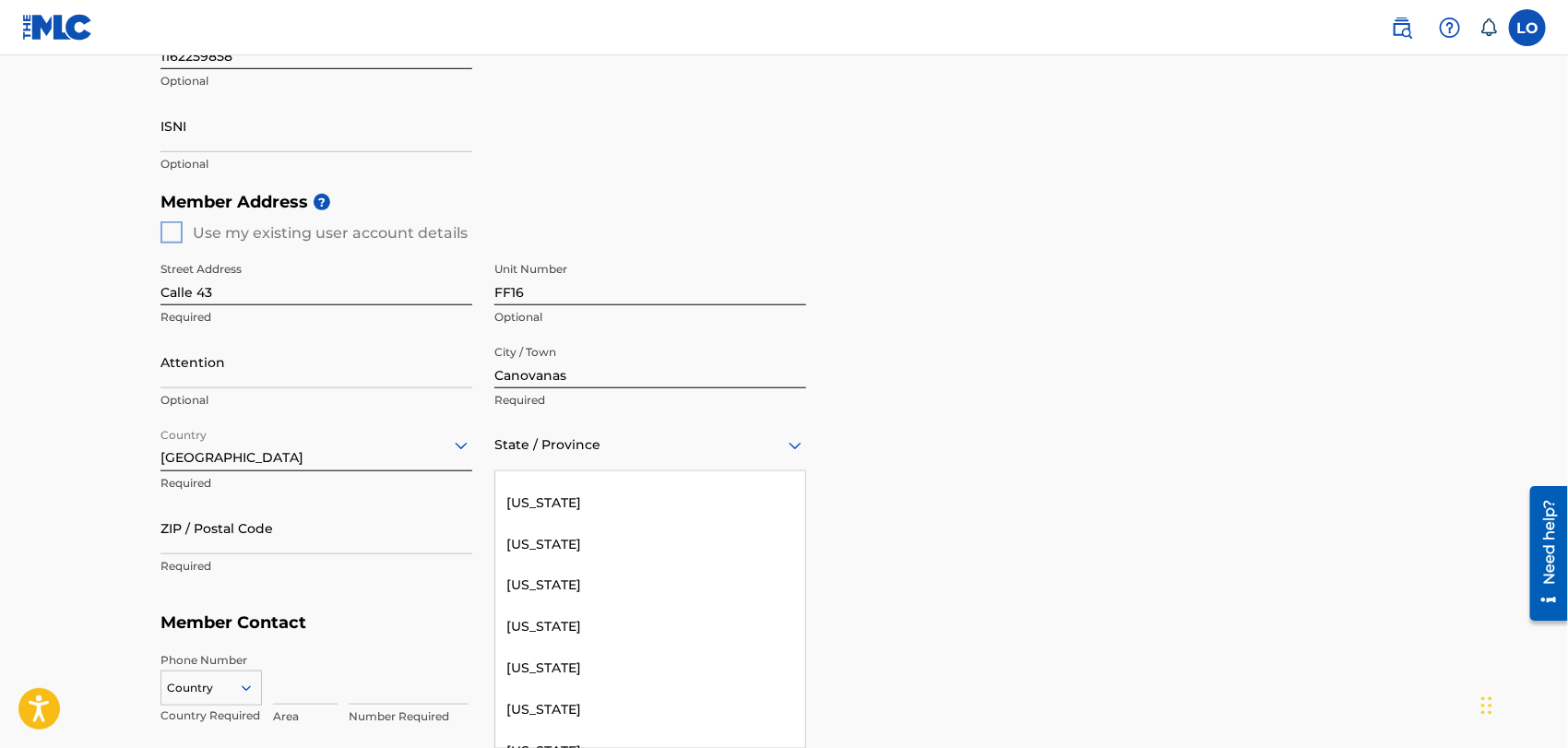
scroll to position [1674, 0]
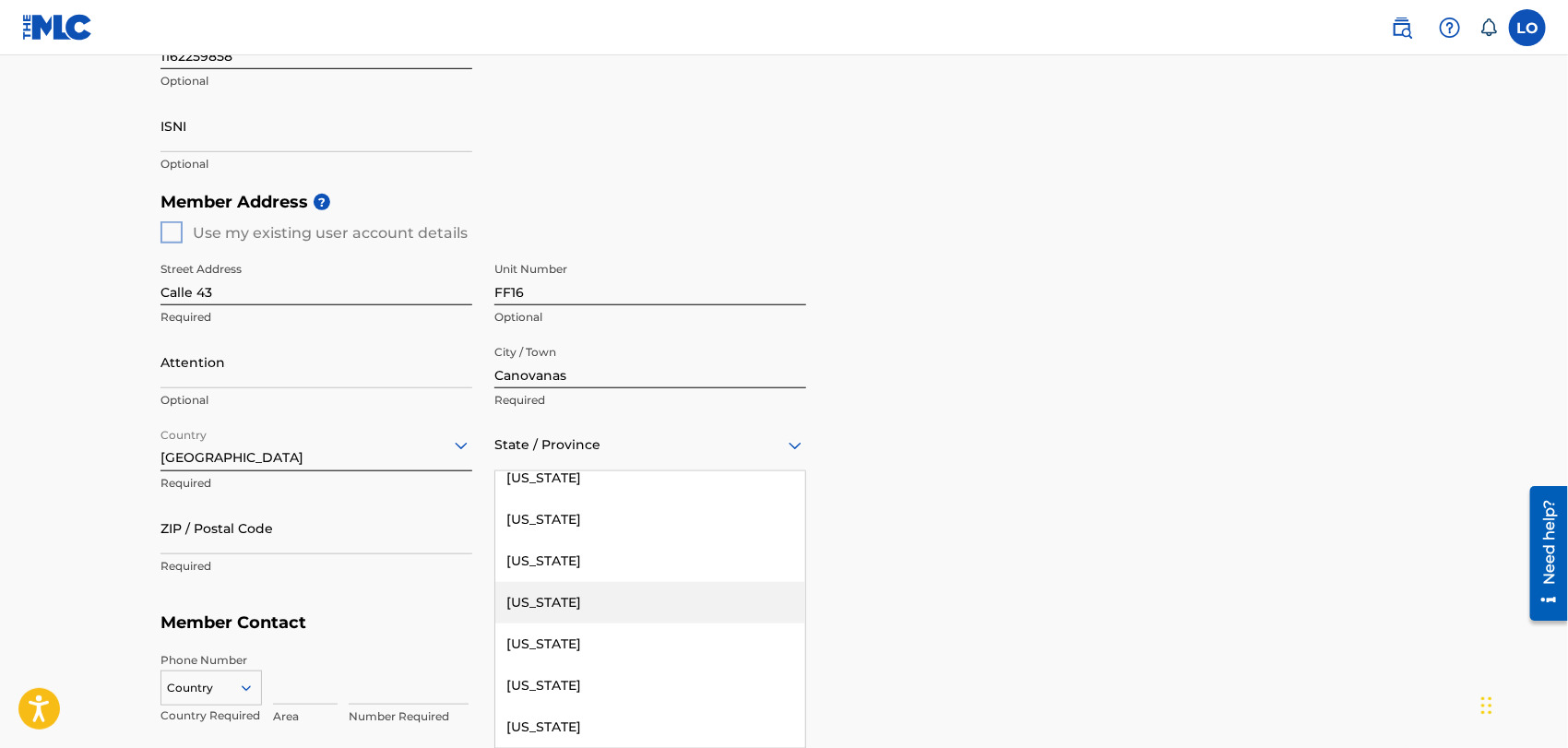
click at [559, 606] on div "[US_STATE]" at bounding box center [650, 603] width 310 height 42
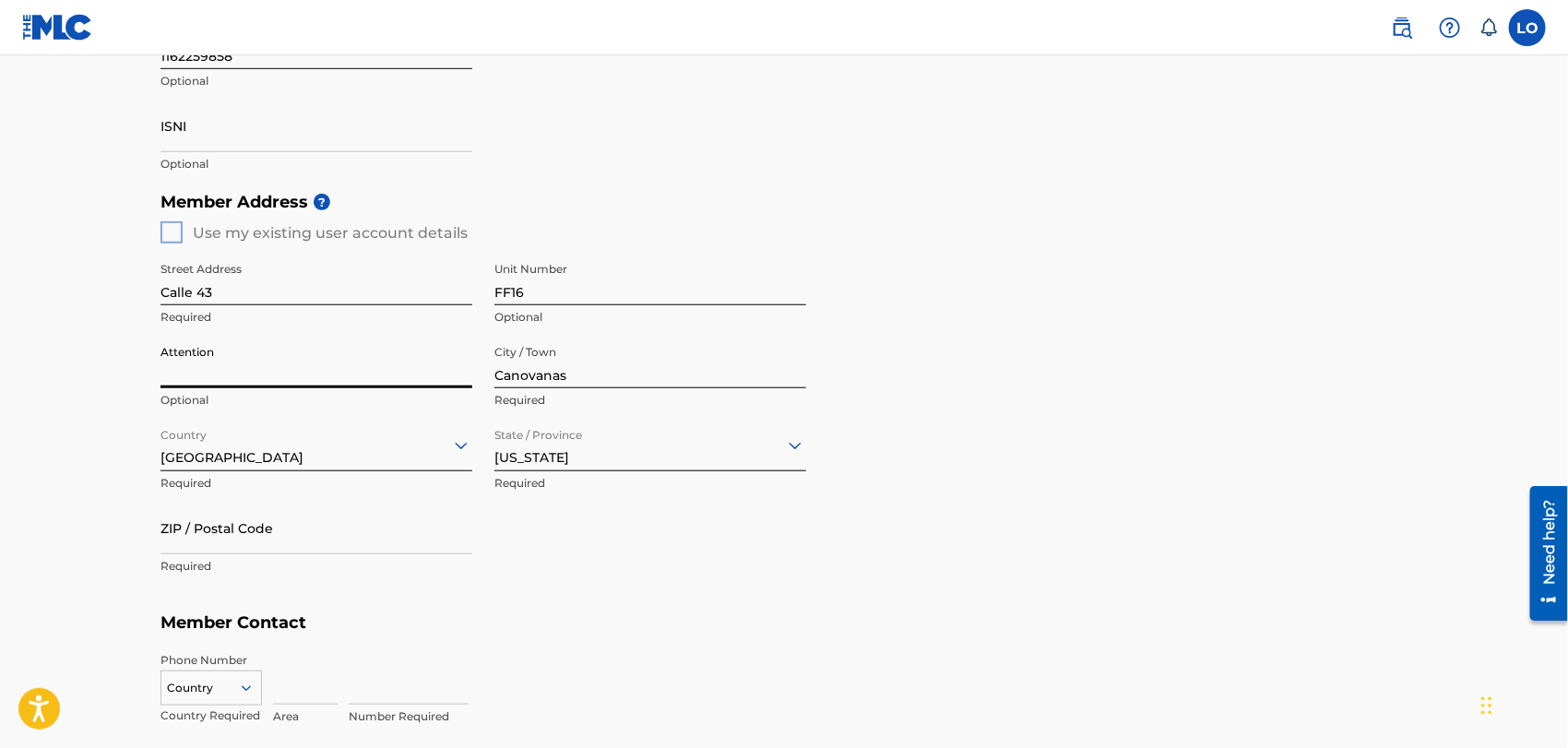
click at [200, 368] on input "Attention" at bounding box center [316, 362] width 311 height 52
type input "Villas de Loiza"
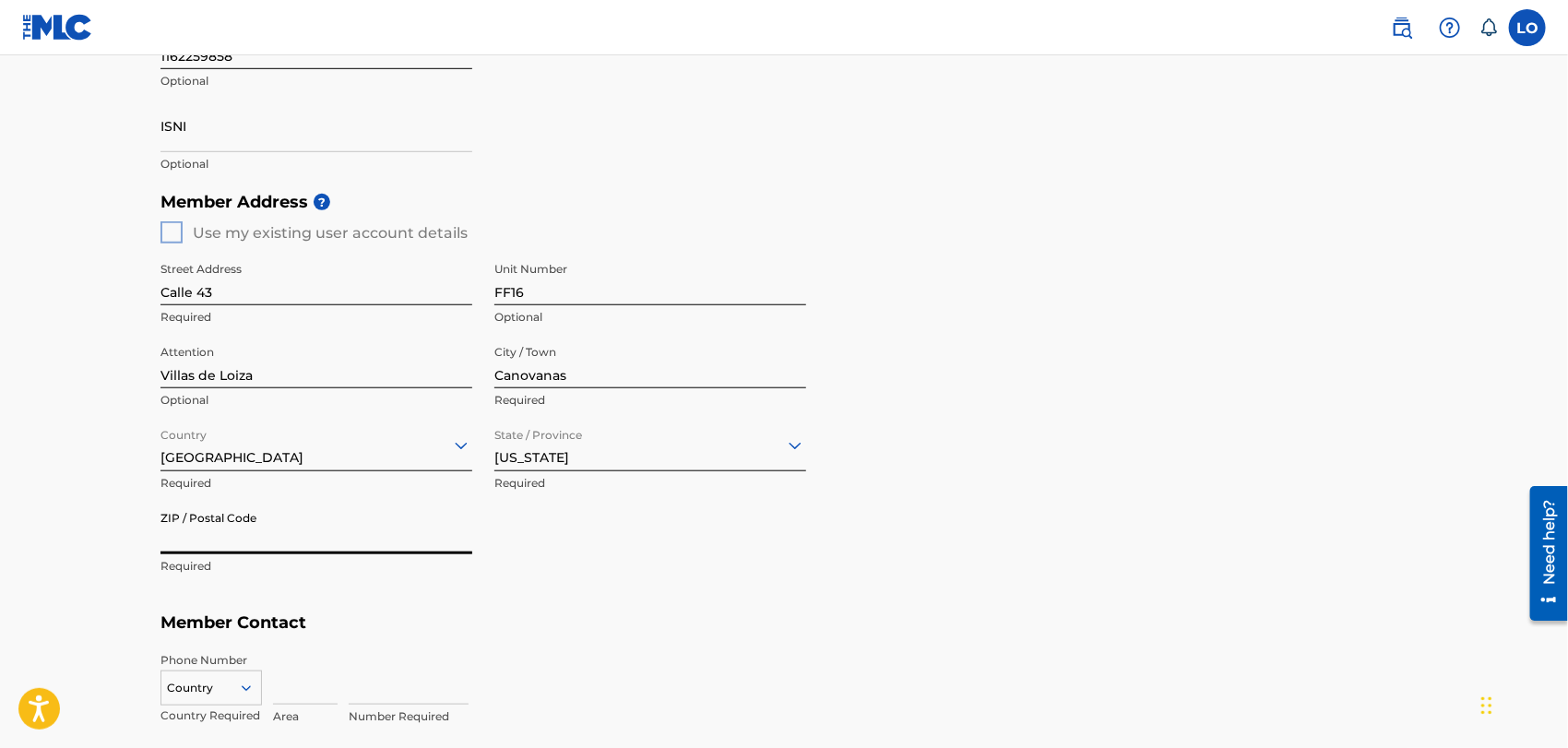
click at [199, 540] on input "ZIP / Postal Code" at bounding box center [316, 528] width 311 height 52
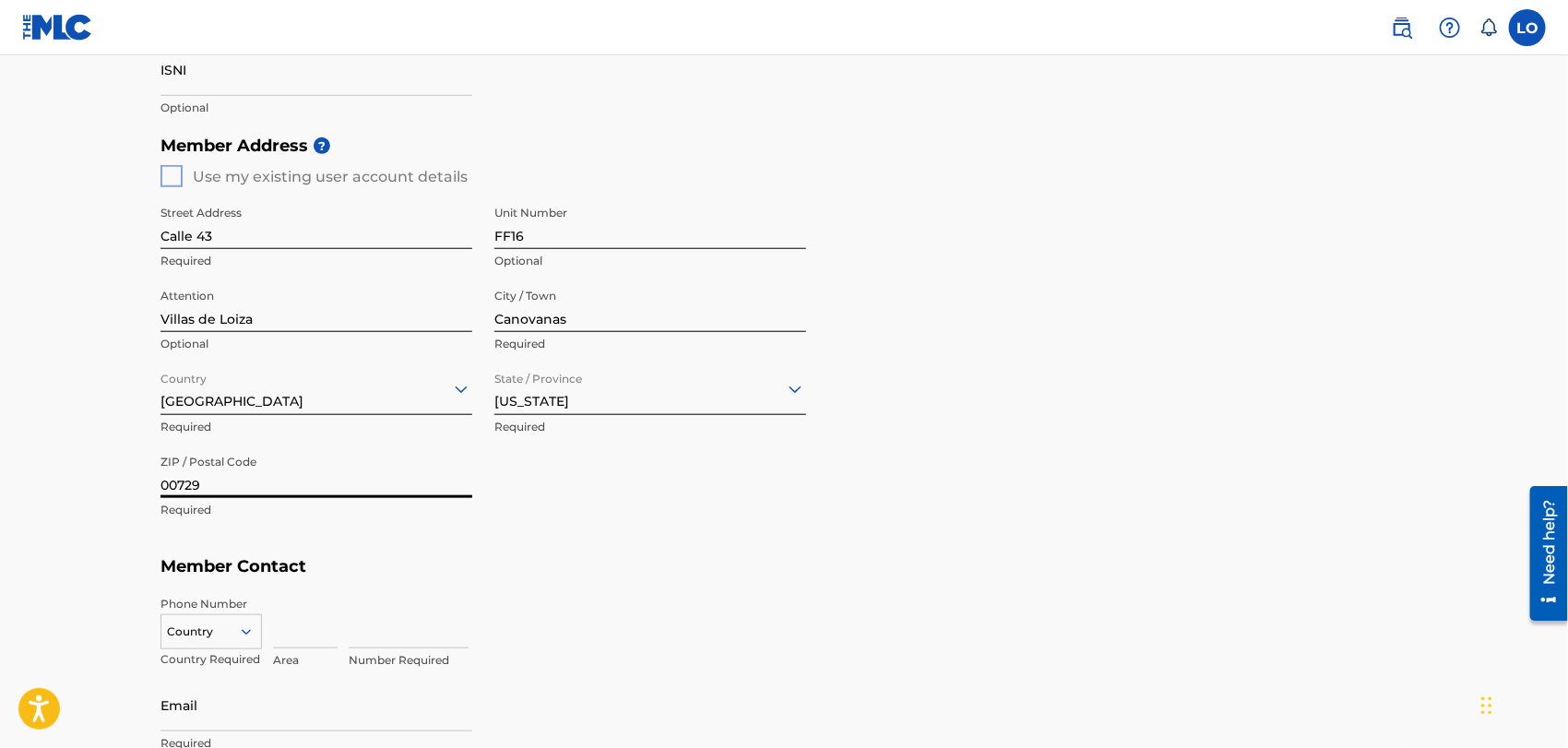
scroll to position [686, 0]
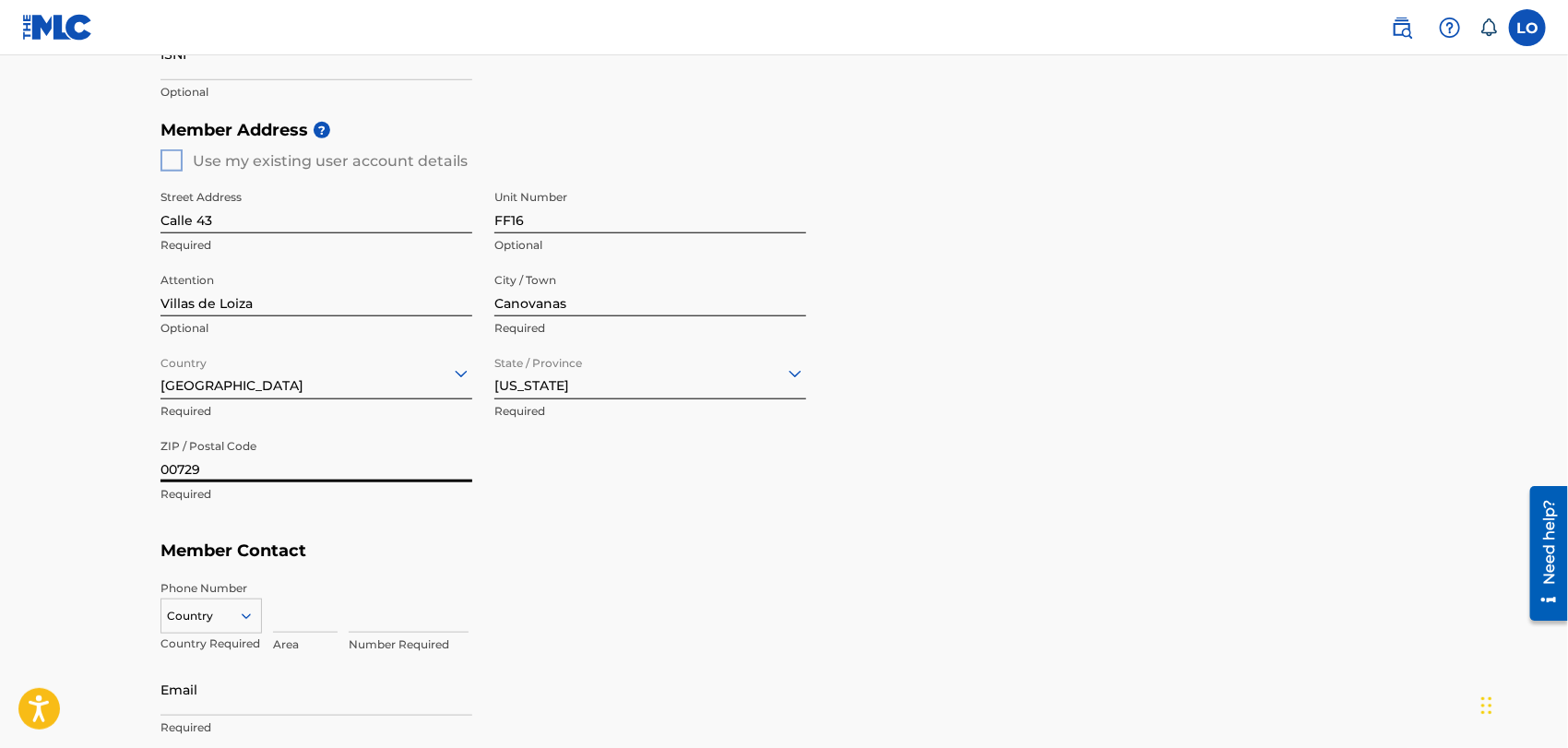
type input "00729"
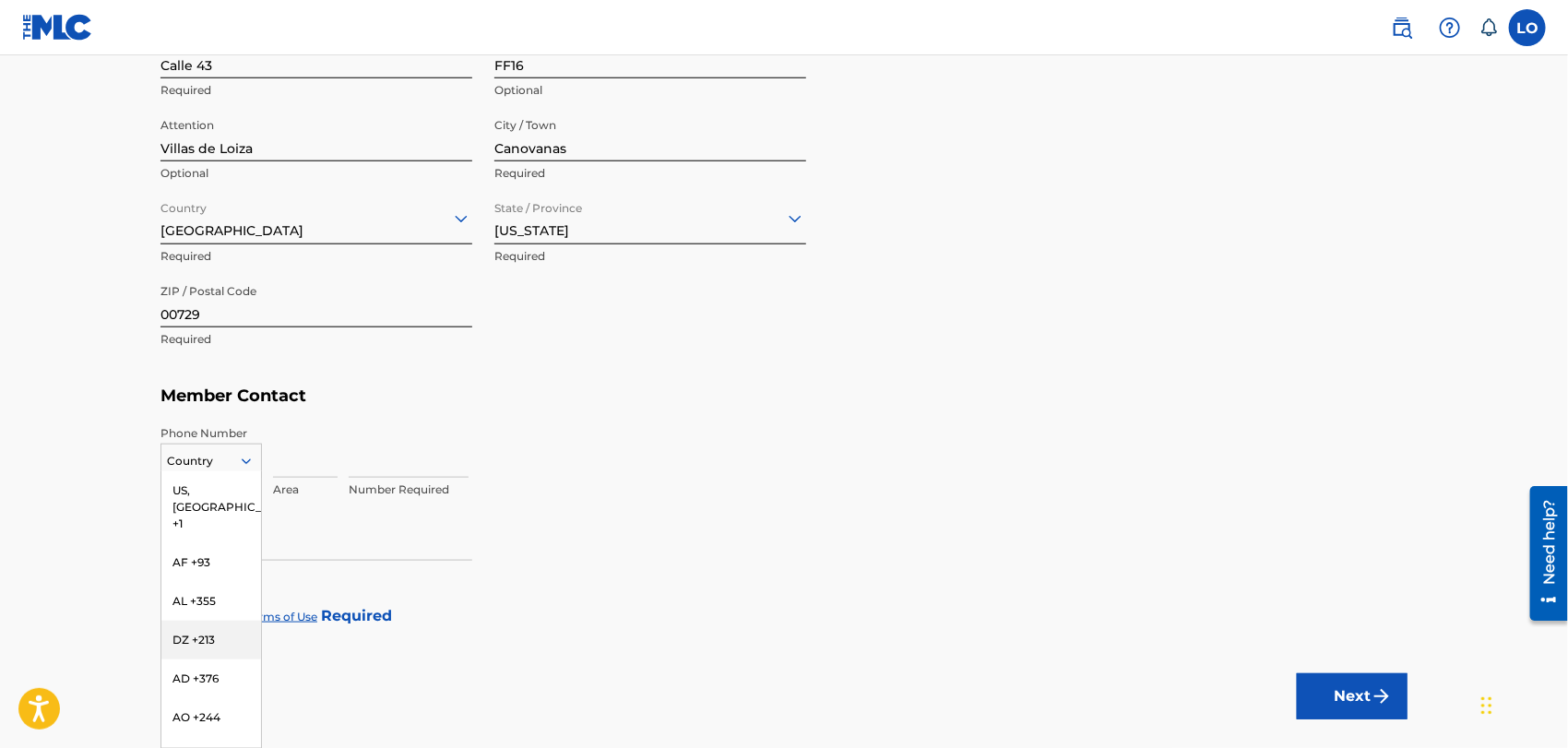
click at [244, 472] on div "216 results available. Use Up and Down to choose options, press Enter to select…" at bounding box center [211, 457] width 102 height 28
click at [197, 480] on div "US, [GEOGRAPHIC_DATA] +1" at bounding box center [211, 508] width 100 height 72
click at [299, 456] on input at bounding box center [306, 451] width 65 height 52
type input "787"
click at [361, 459] on input at bounding box center [408, 451] width 120 height 52
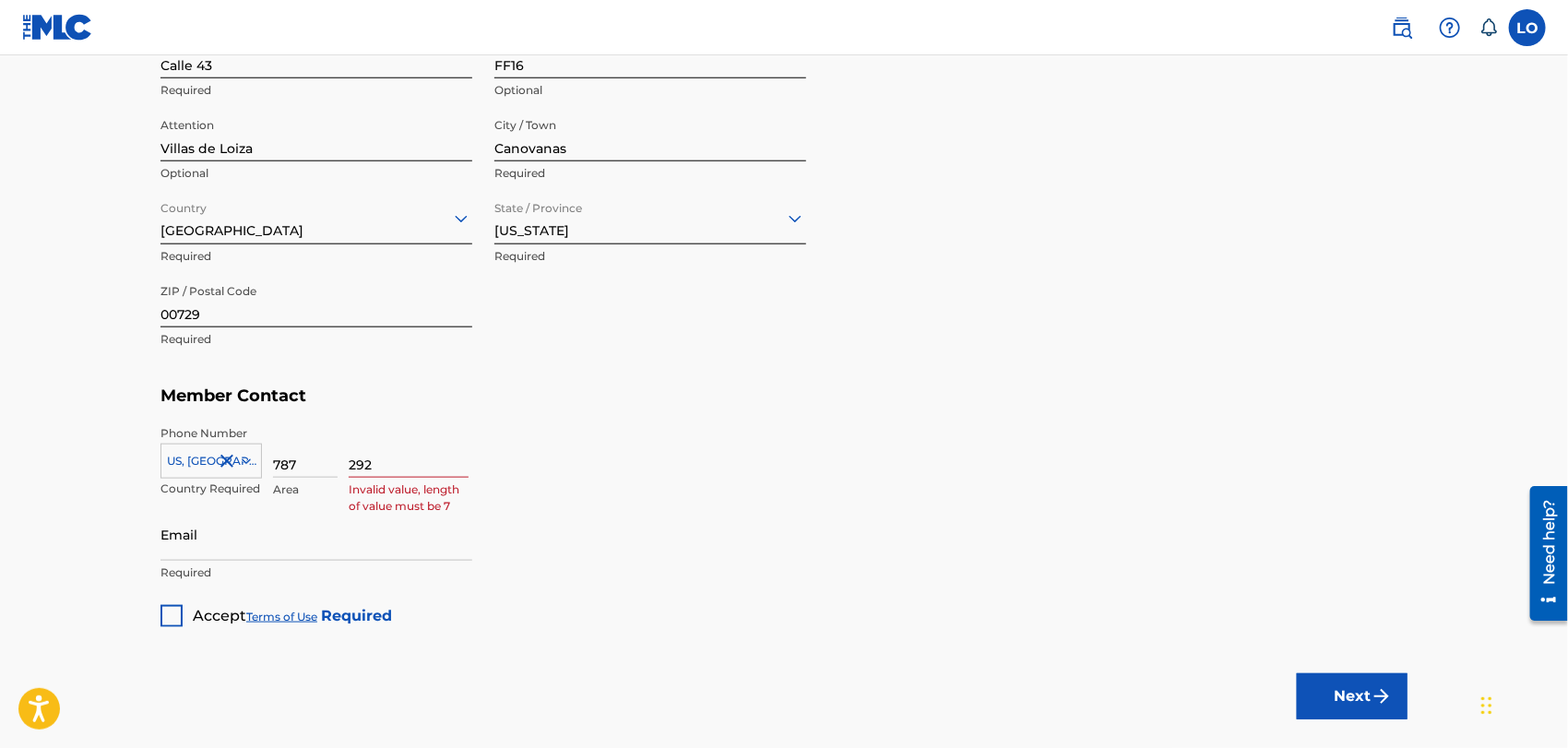
type input "2929559"
click at [208, 546] on input "Email" at bounding box center [316, 533] width 311 height 52
type input "[EMAIL_ADDRESS][DOMAIN_NAME]"
click at [627, 563] on div "Member Type ? Publisher Required Member Name ? Member name [PERSON_NAME] Requir…" at bounding box center [784, 25] width 1247 height 1205
click at [174, 613] on div at bounding box center [171, 616] width 22 height 22
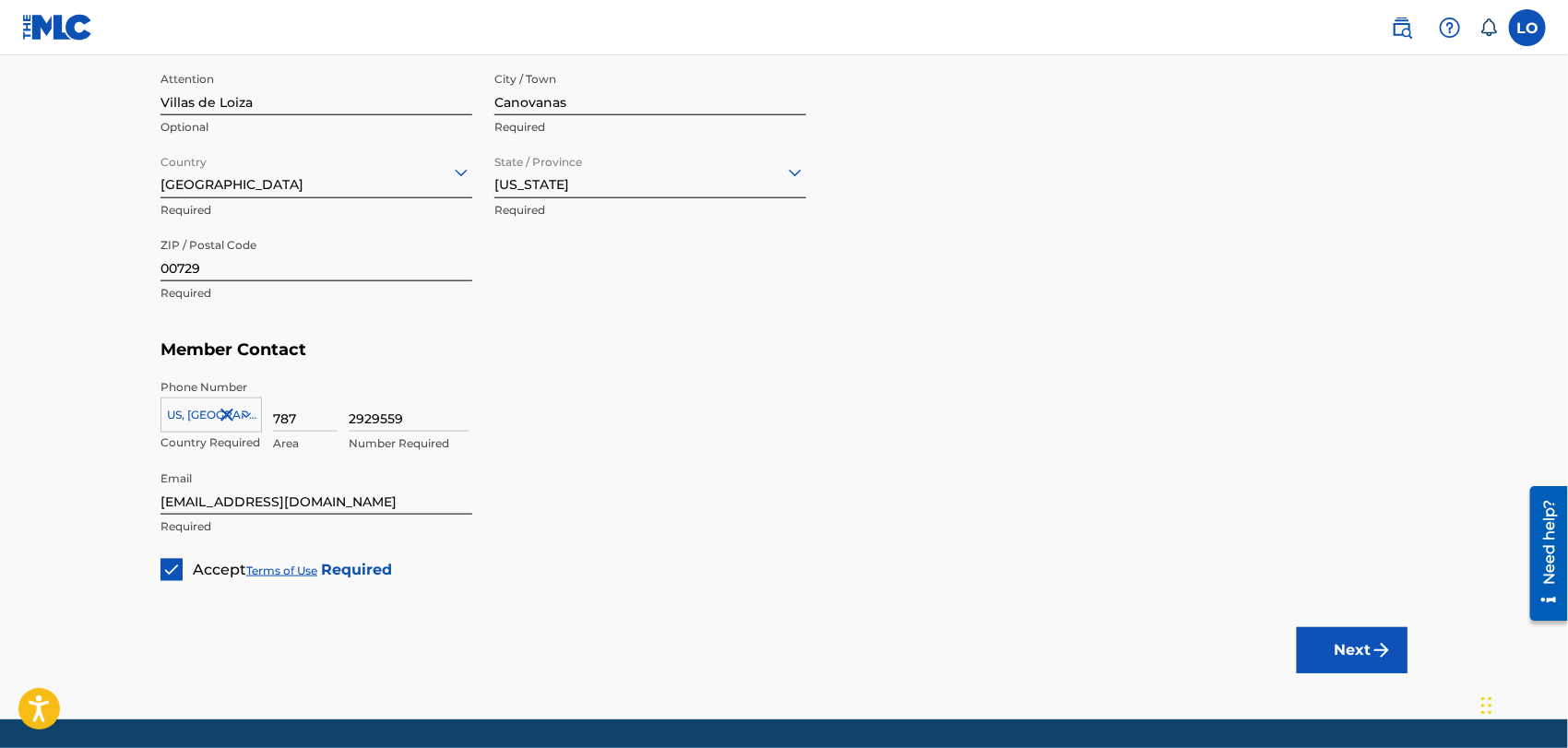
scroll to position [946, 0]
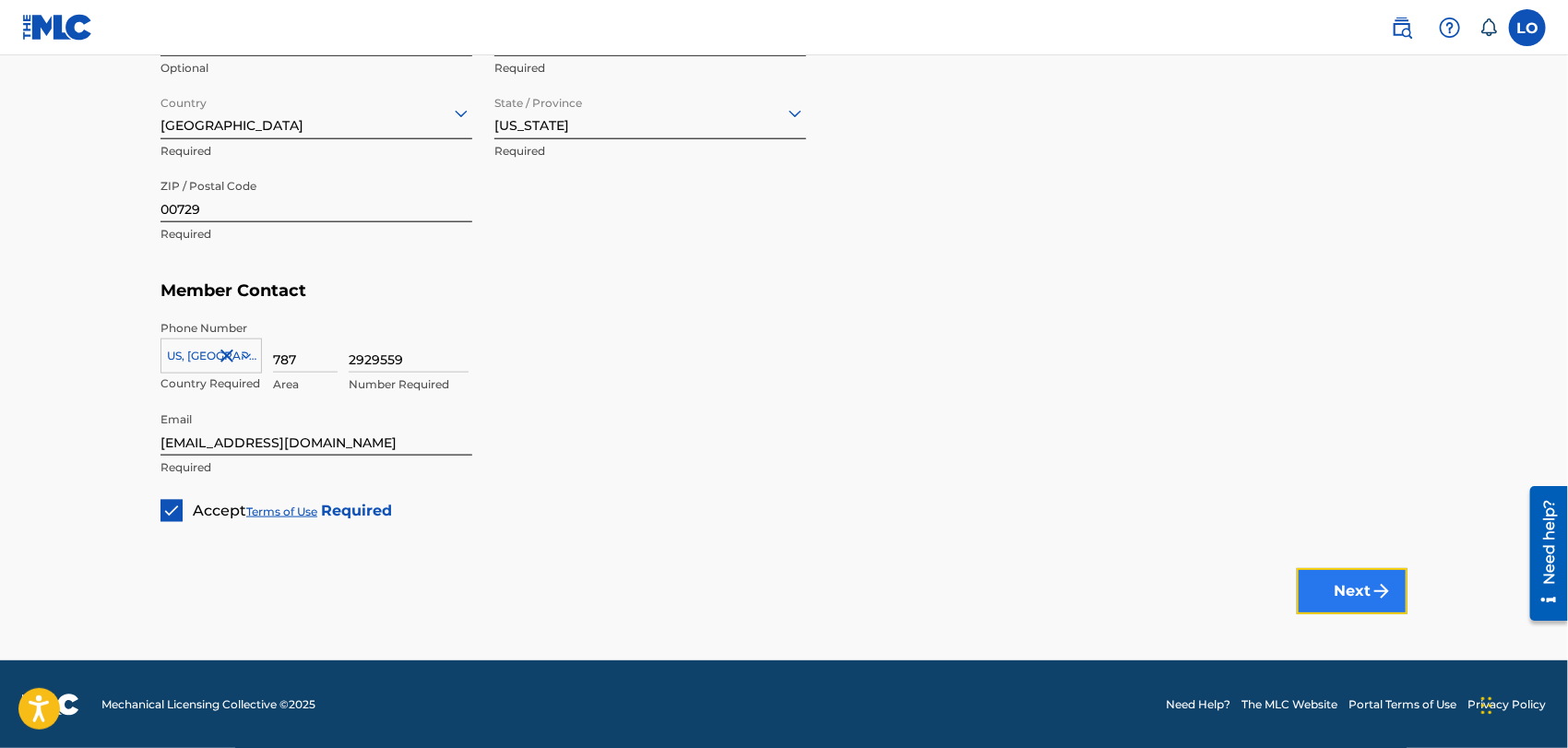
click at [1355, 578] on button "Next" at bounding box center [1352, 591] width 111 height 47
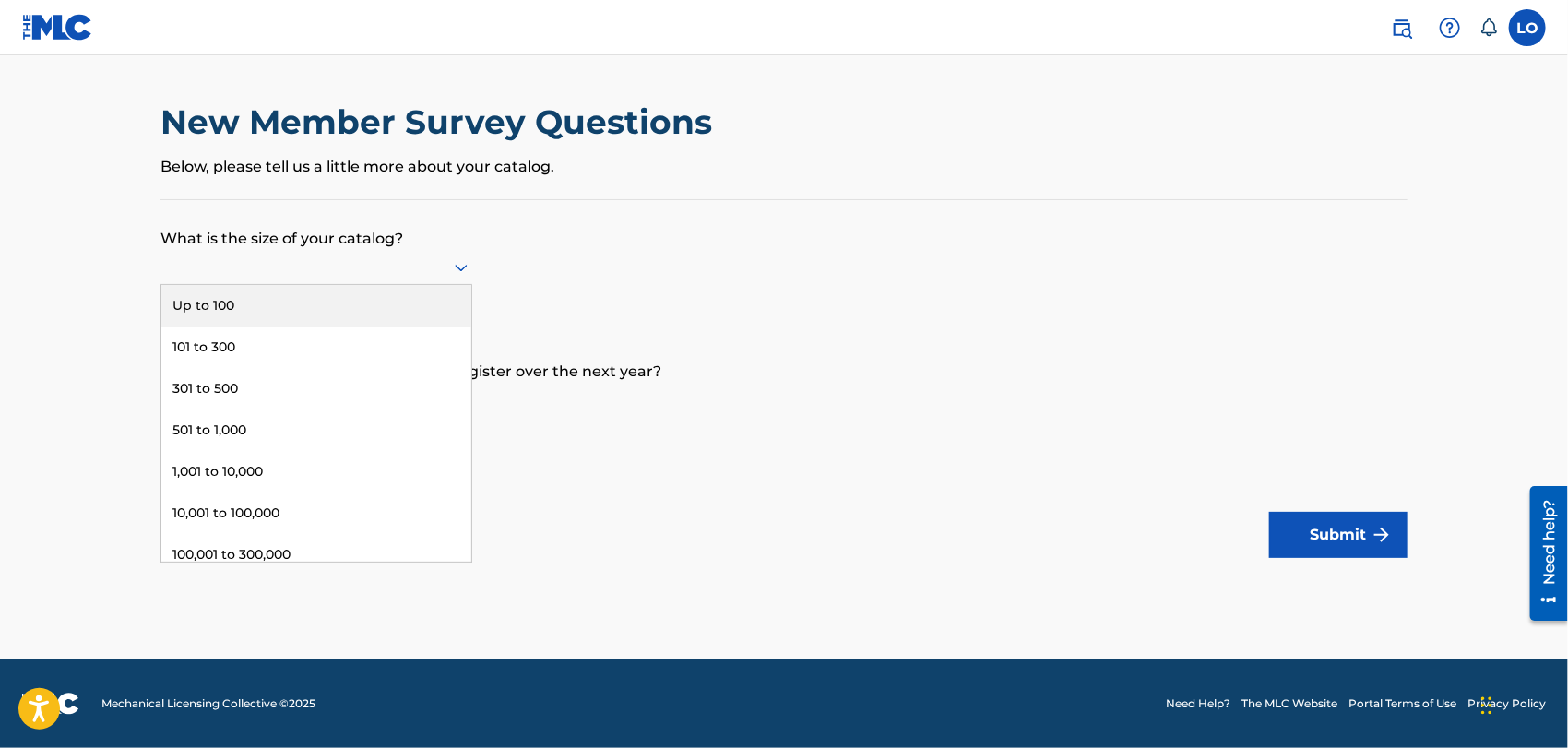
click at [459, 266] on icon at bounding box center [460, 267] width 22 height 22
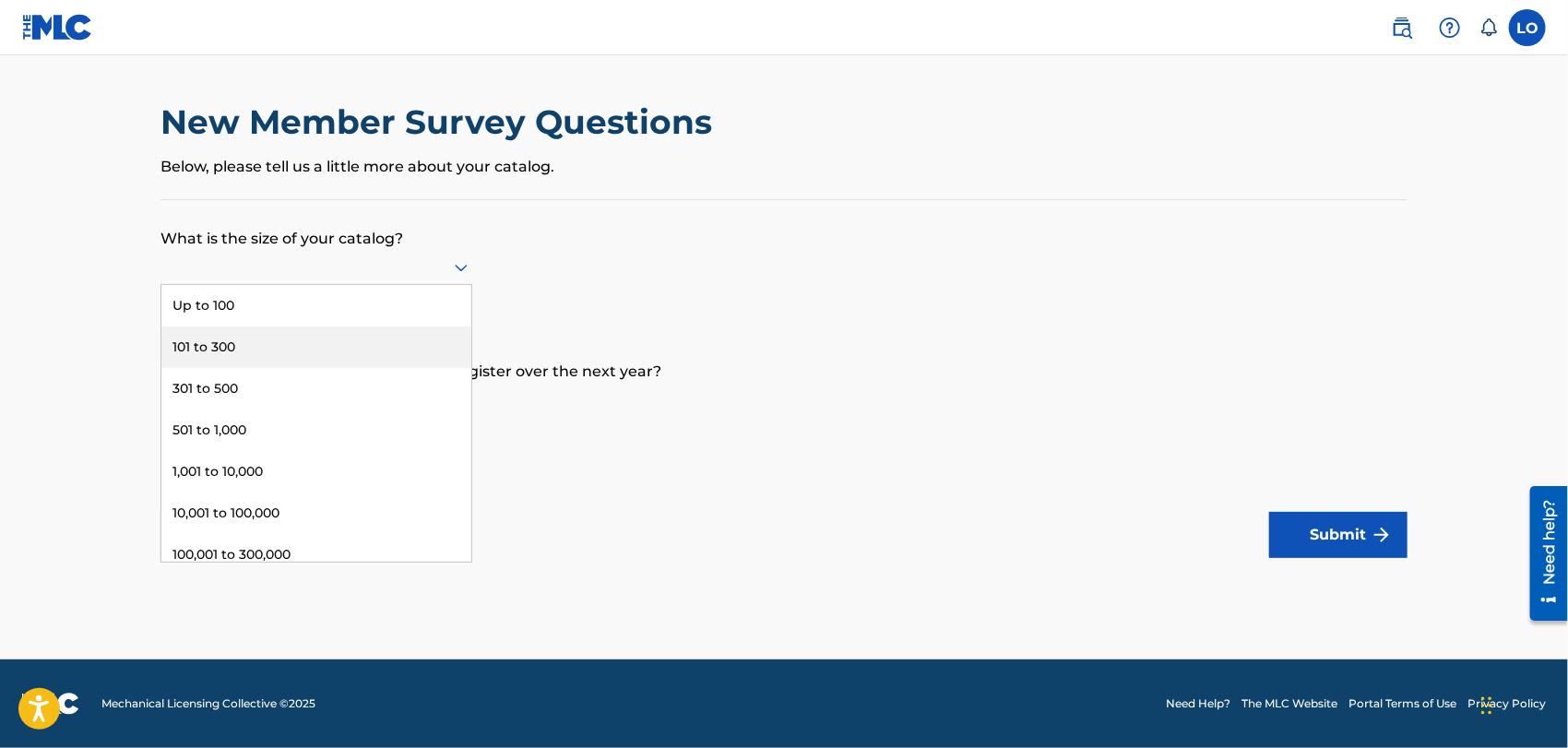
click at [221, 333] on div "101 to 300" at bounding box center [316, 347] width 310 height 42
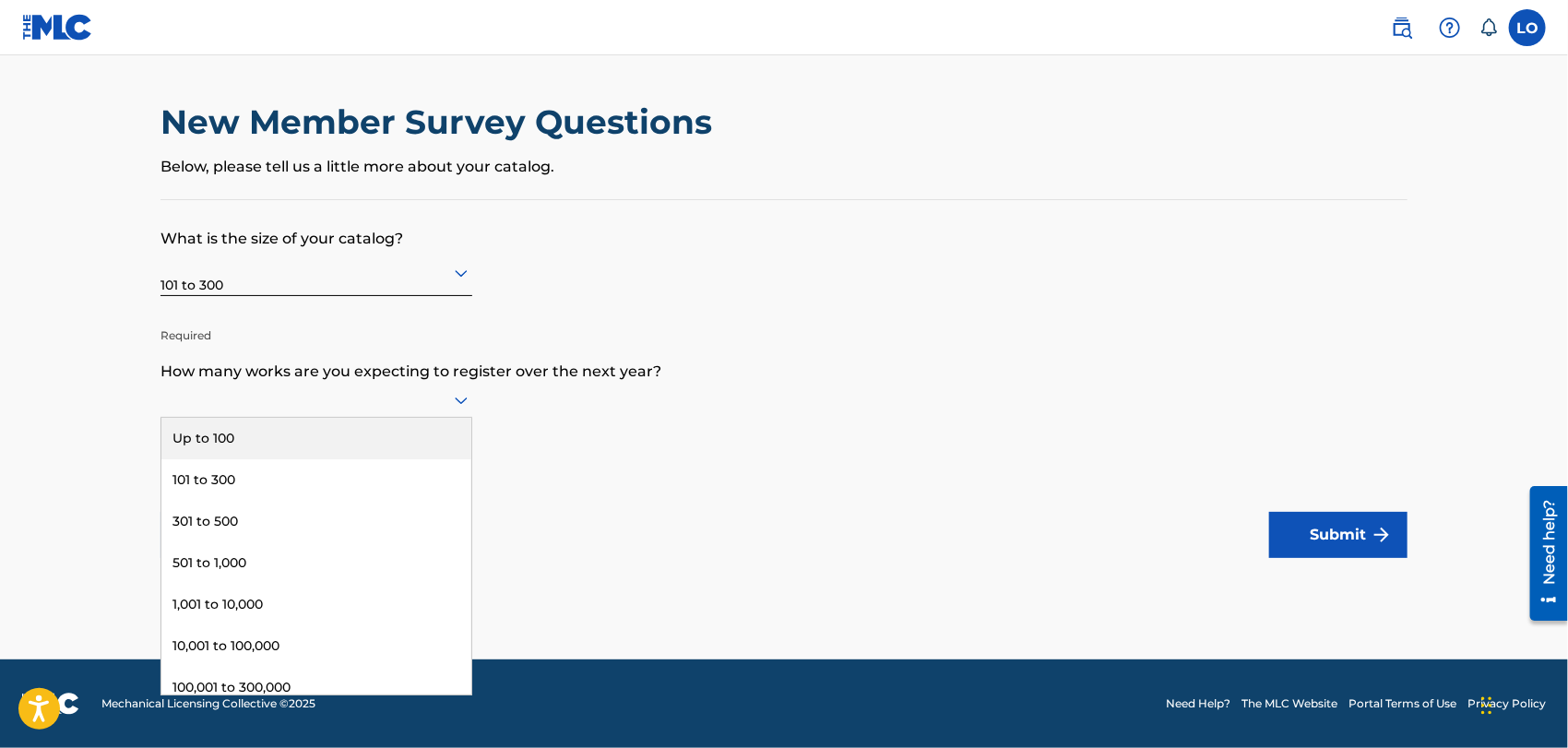
click at [457, 397] on icon at bounding box center [460, 400] width 22 height 22
click at [197, 432] on div "Up to 100" at bounding box center [316, 439] width 310 height 42
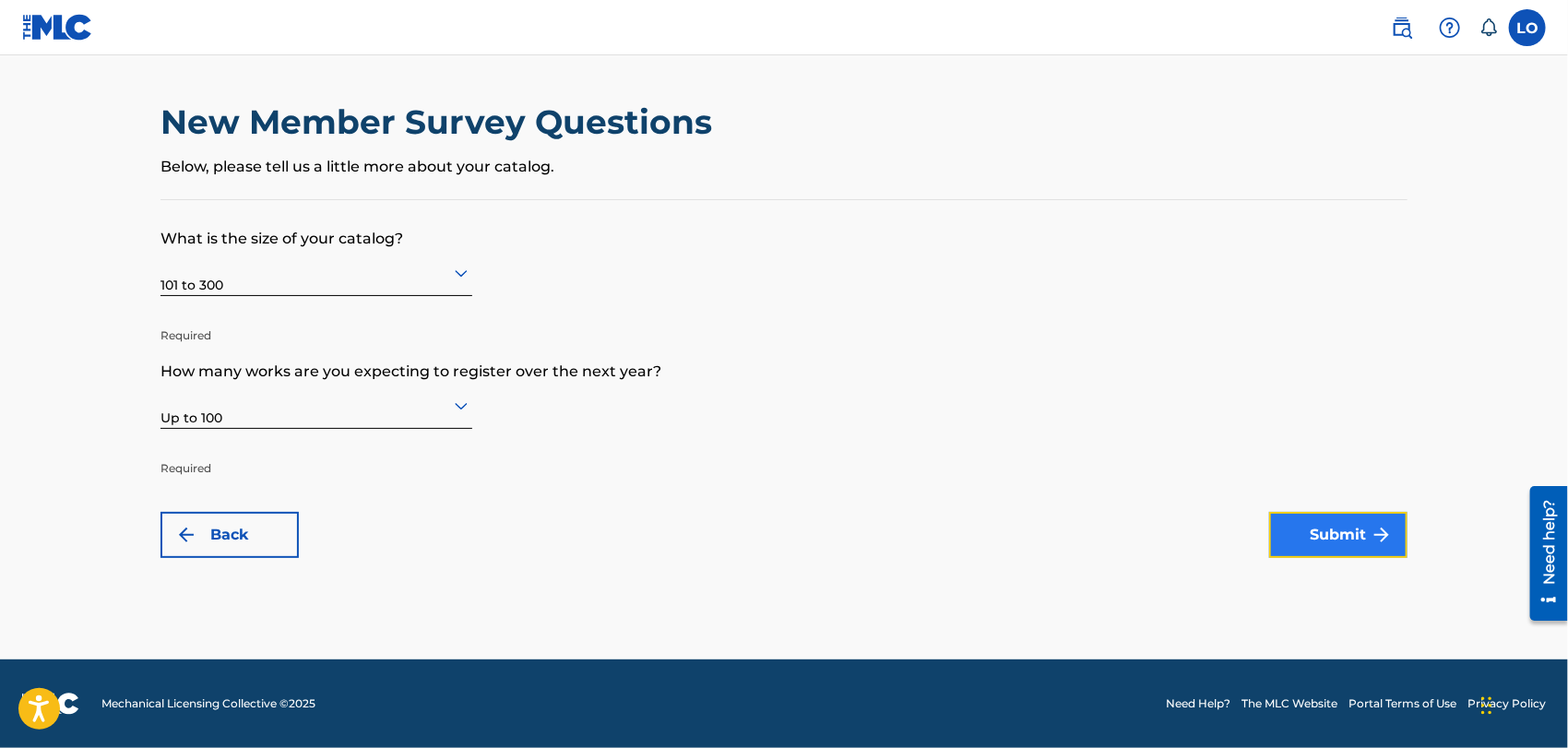
click at [1355, 528] on button "Submit" at bounding box center [1338, 534] width 139 height 47
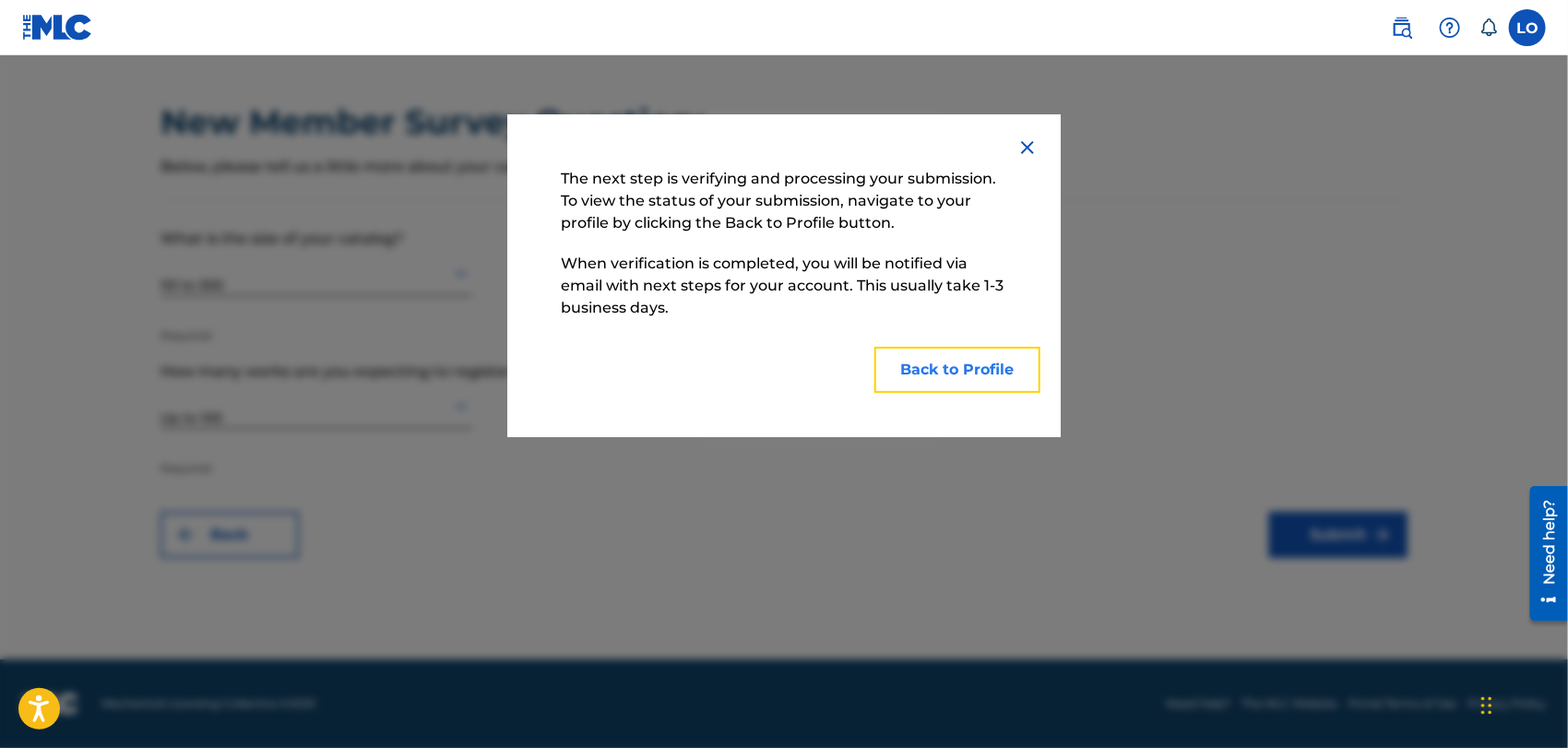
click at [936, 368] on button "Back to Profile" at bounding box center [957, 369] width 166 height 47
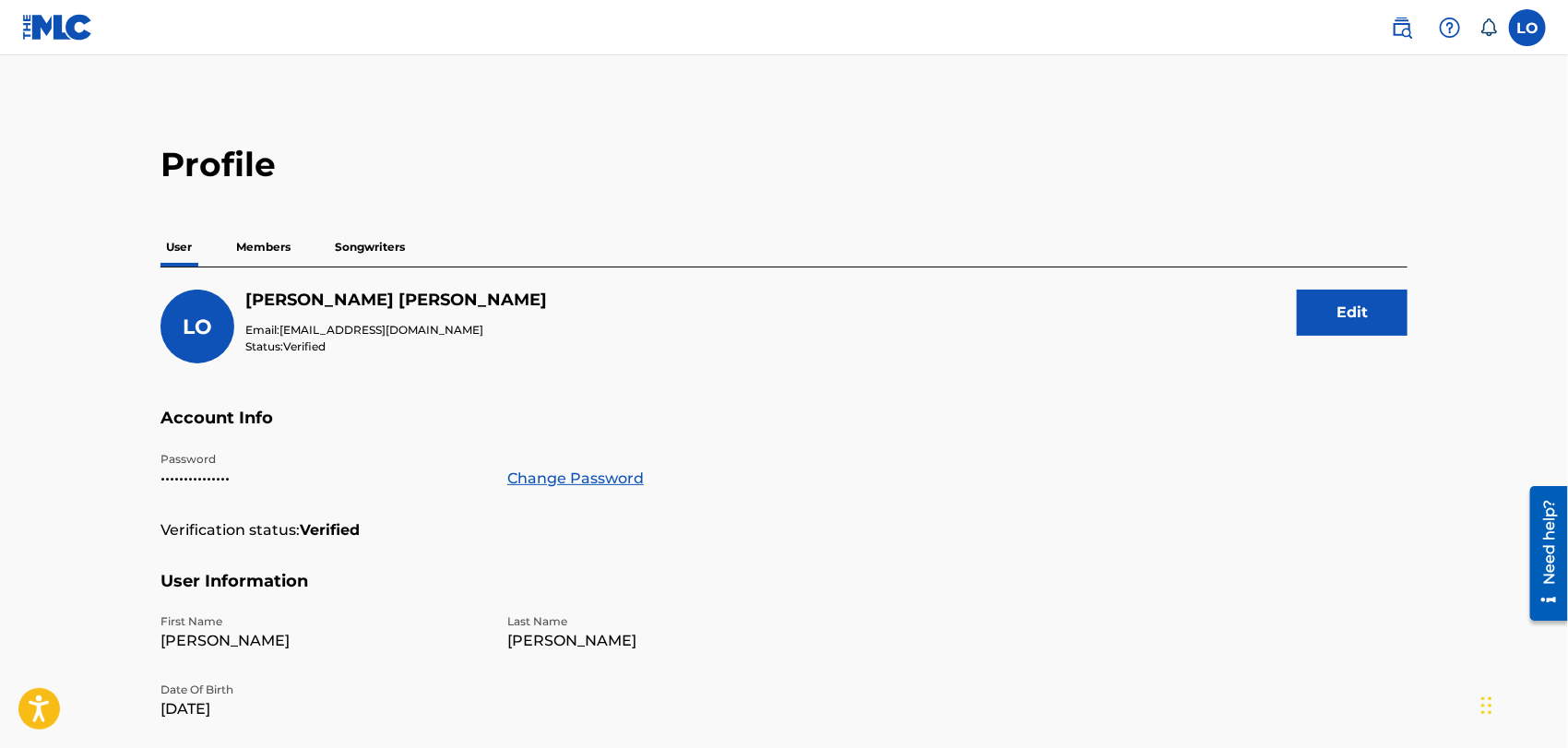
click at [371, 240] on p "Songwriters" at bounding box center [370, 247] width 82 height 39
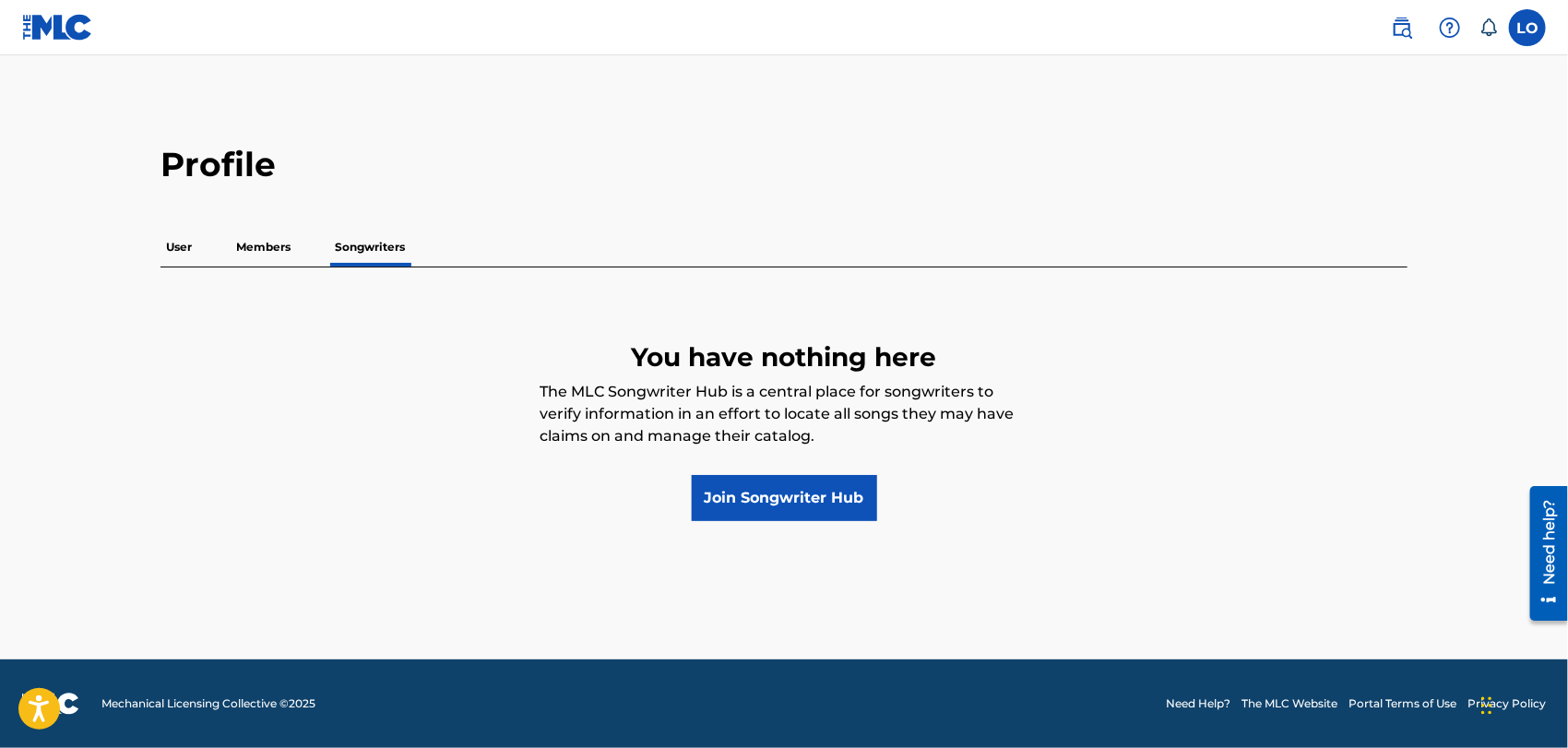
click at [252, 240] on p "Members" at bounding box center [263, 247] width 65 height 39
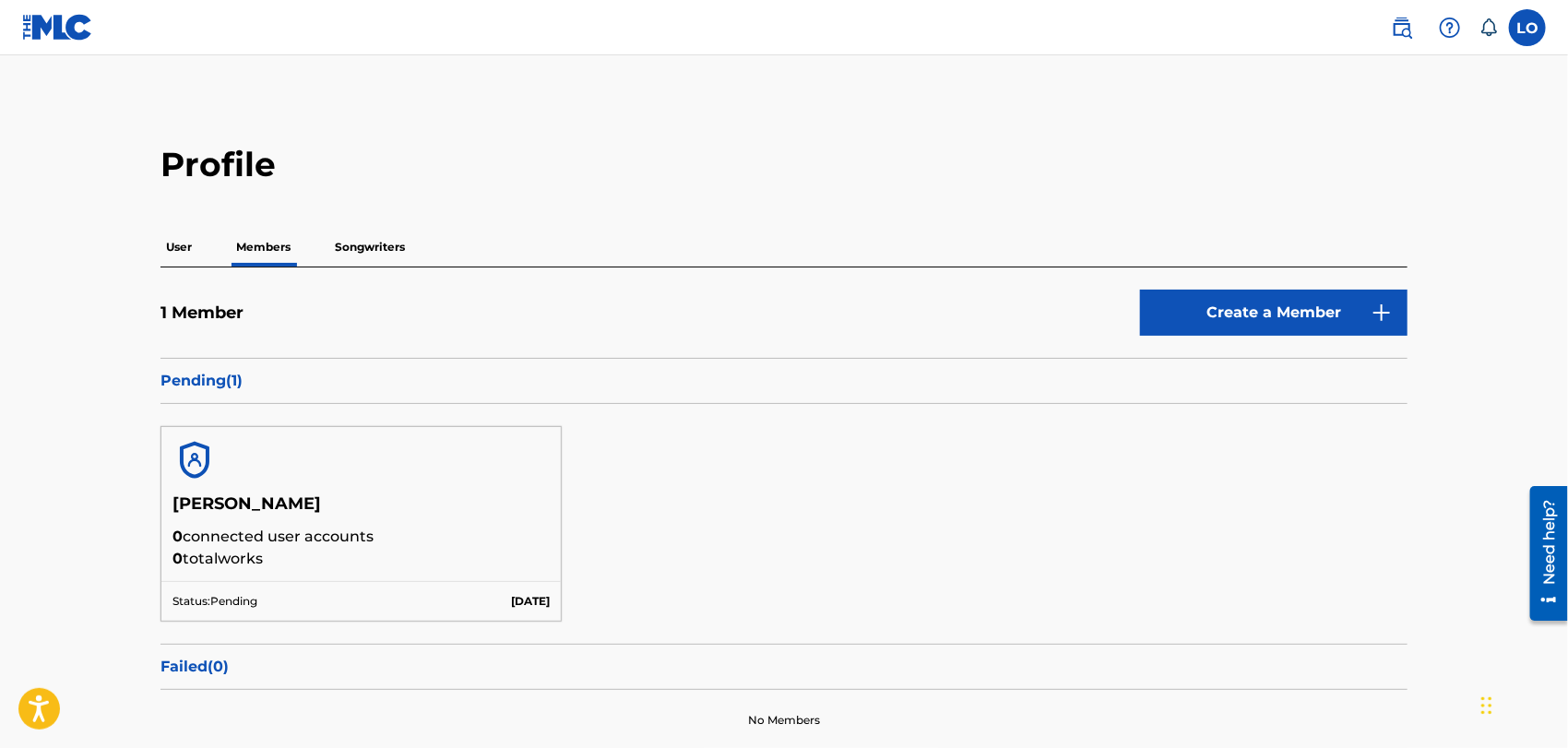
click at [179, 243] on p "User" at bounding box center [178, 247] width 37 height 39
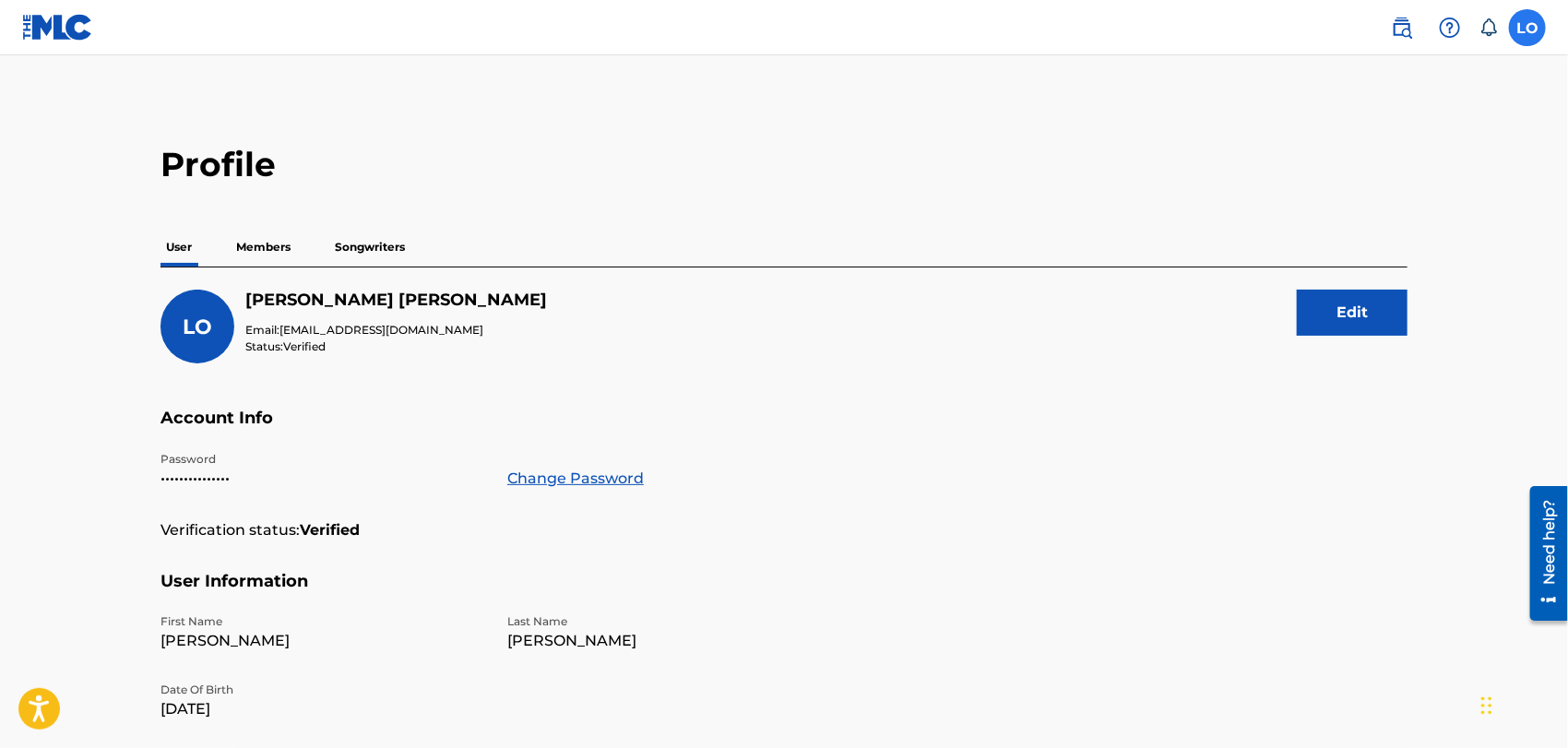
click at [1525, 28] on label at bounding box center [1527, 28] width 37 height 37
click at [1527, 28] on input "LO [PERSON_NAME] [PERSON_NAME] [EMAIL_ADDRESS][DOMAIN_NAME] Notification Prefer…" at bounding box center [1527, 28] width 0 height 0
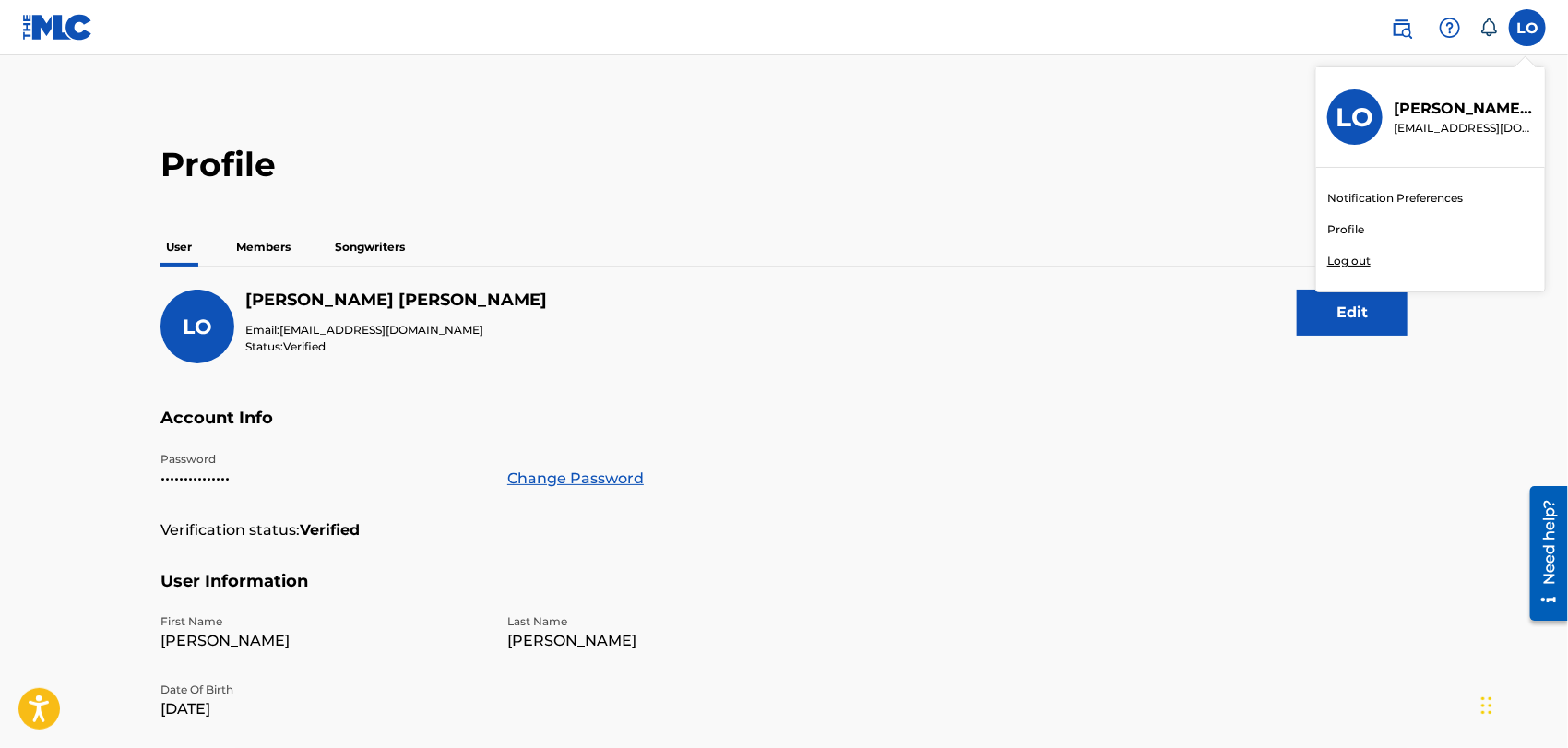
click at [1339, 255] on p "Log out" at bounding box center [1349, 260] width 44 height 16
click at [1527, 28] on input "LO [PERSON_NAME] [PERSON_NAME] [EMAIL_ADDRESS][DOMAIN_NAME] Notification Prefer…" at bounding box center [1527, 28] width 0 height 0
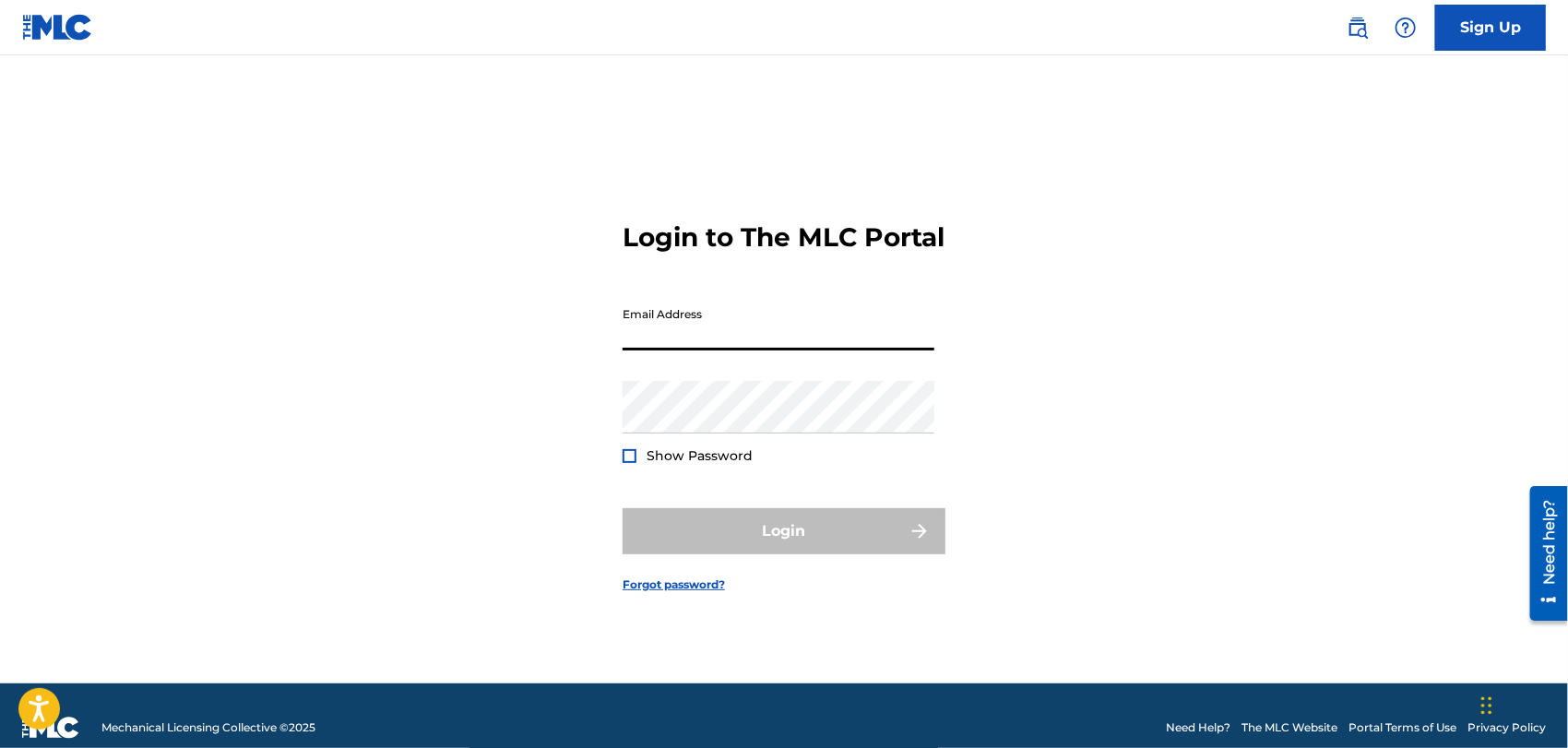
click at [722, 346] on input "Email Address" at bounding box center [778, 324] width 311 height 52
type input "[EMAIL_ADDRESS][DOMAIN_NAME]"
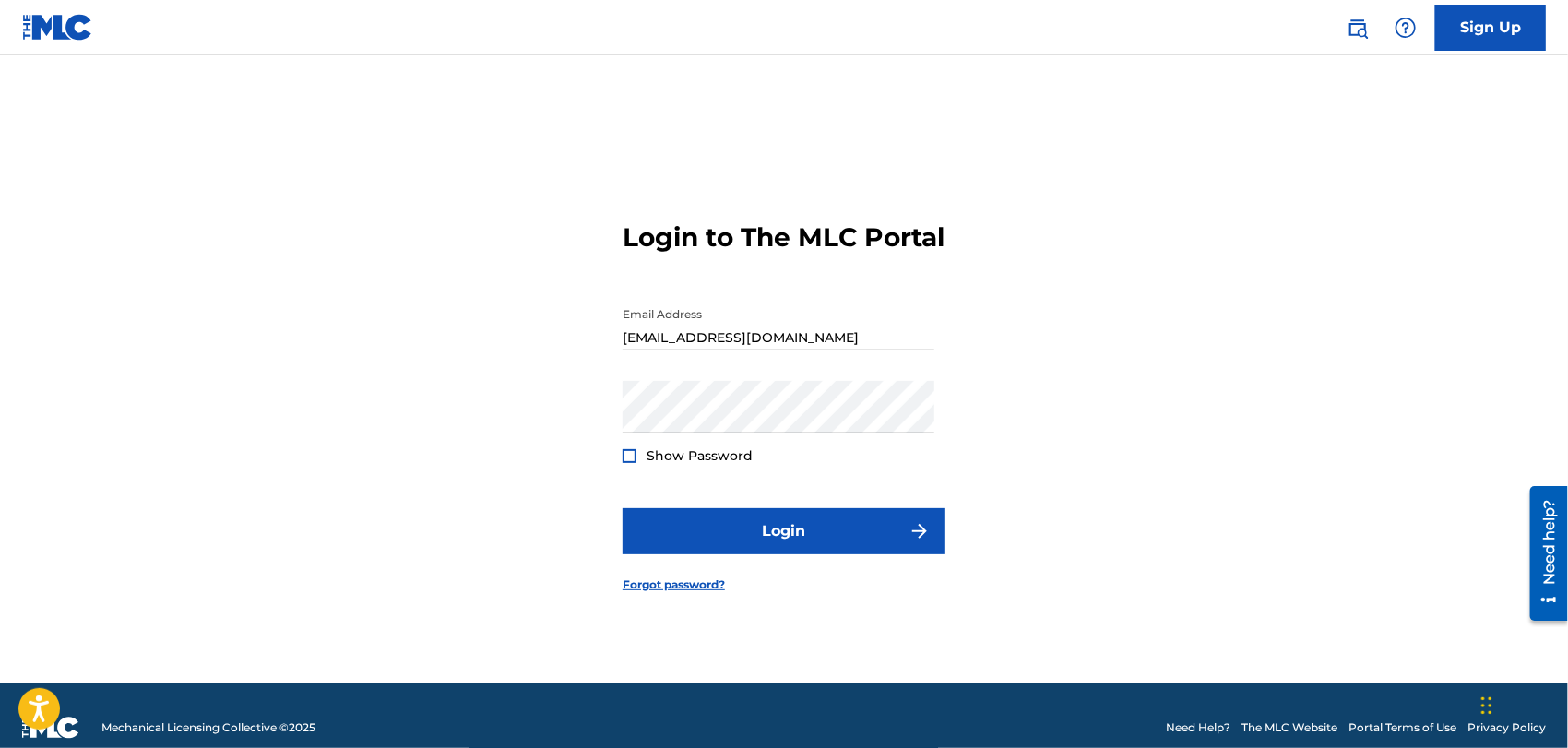
click at [635, 463] on div at bounding box center [629, 456] width 14 height 14
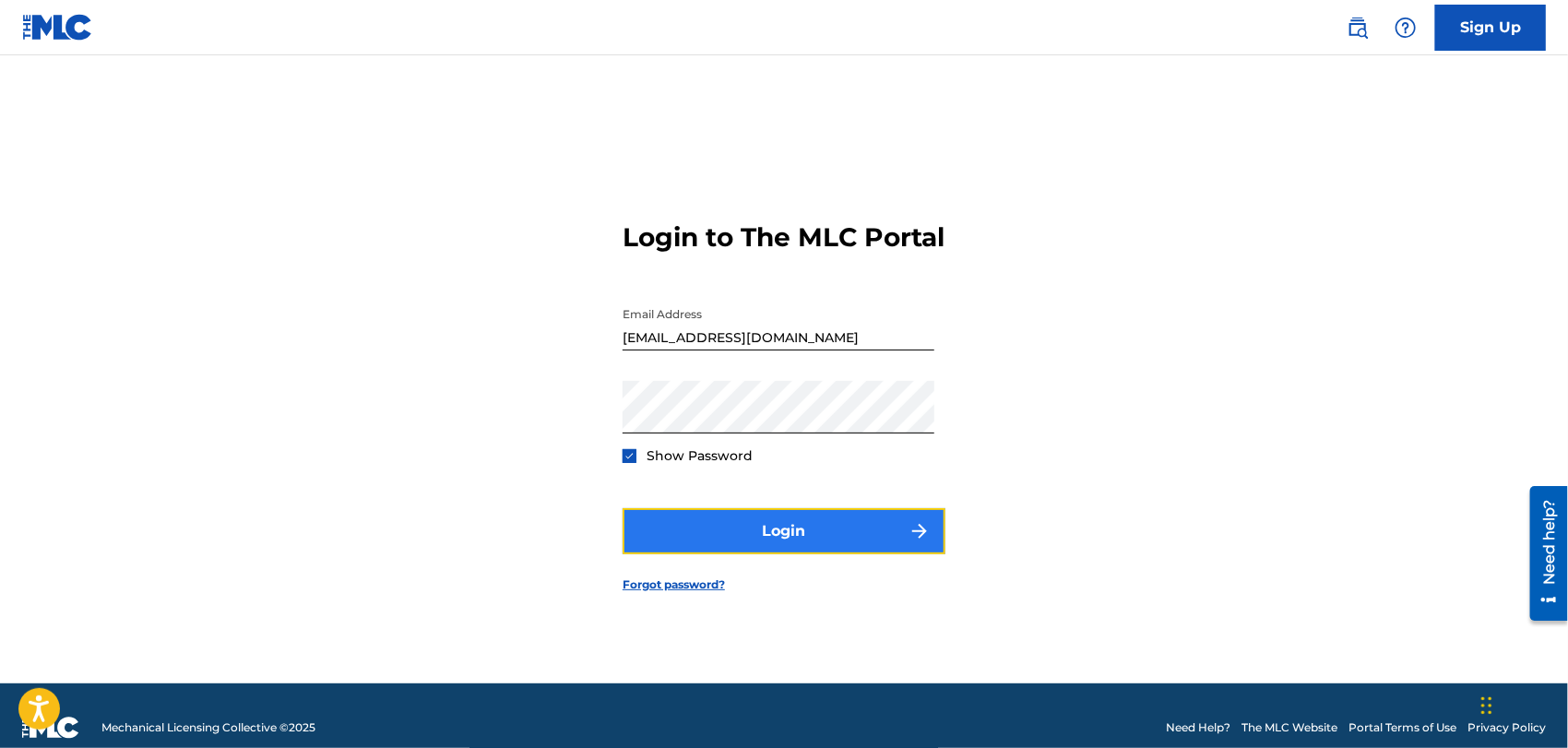
click at [785, 552] on button "Login" at bounding box center [784, 531] width 323 height 47
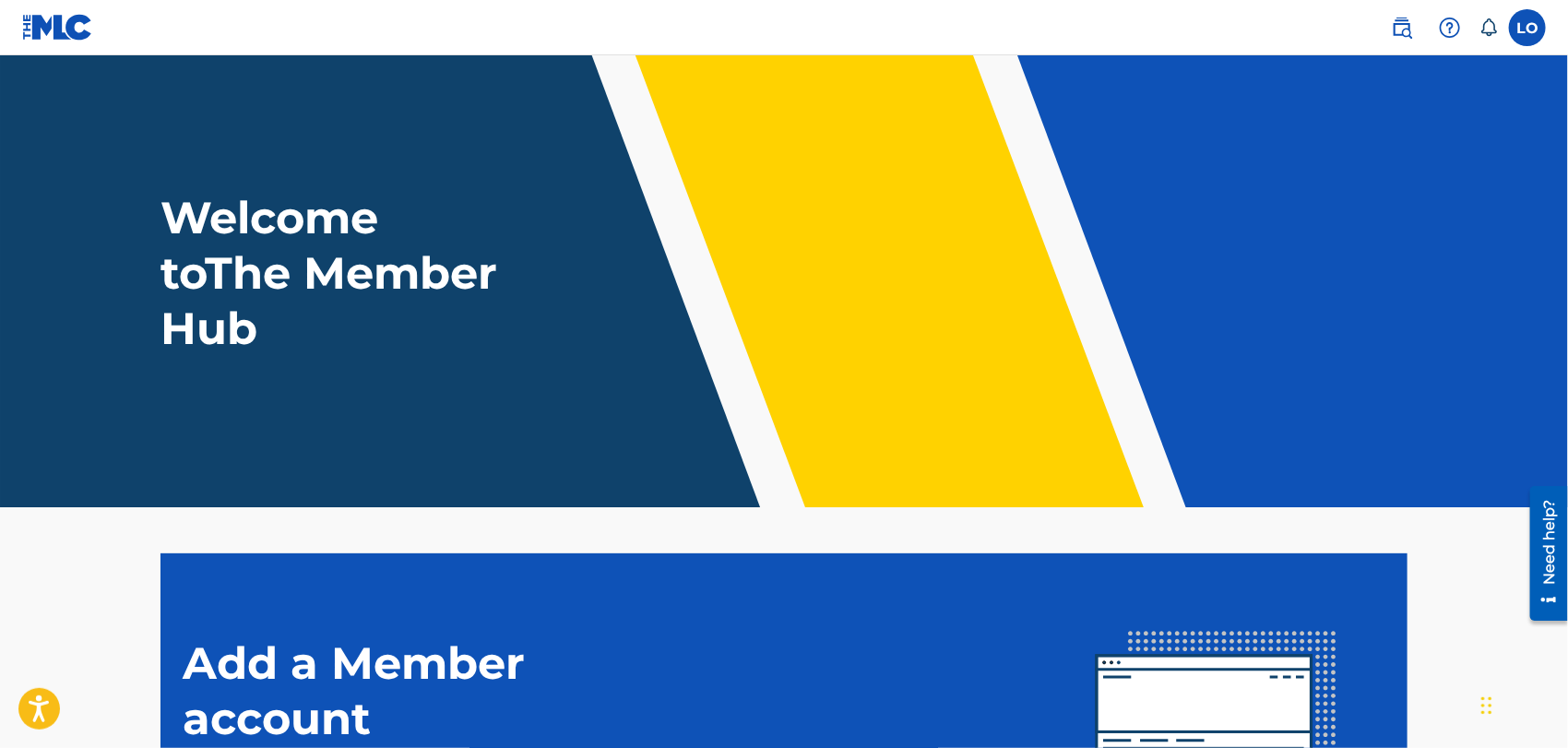
click at [1528, 346] on header "Welcome to The Member Hub" at bounding box center [784, 281] width 1568 height 452
click at [1532, 21] on label at bounding box center [1527, 28] width 37 height 37
click at [1527, 28] on input "LO [PERSON_NAME] [PERSON_NAME] [EMAIL_ADDRESS][DOMAIN_NAME] Notification Prefer…" at bounding box center [1527, 28] width 0 height 0
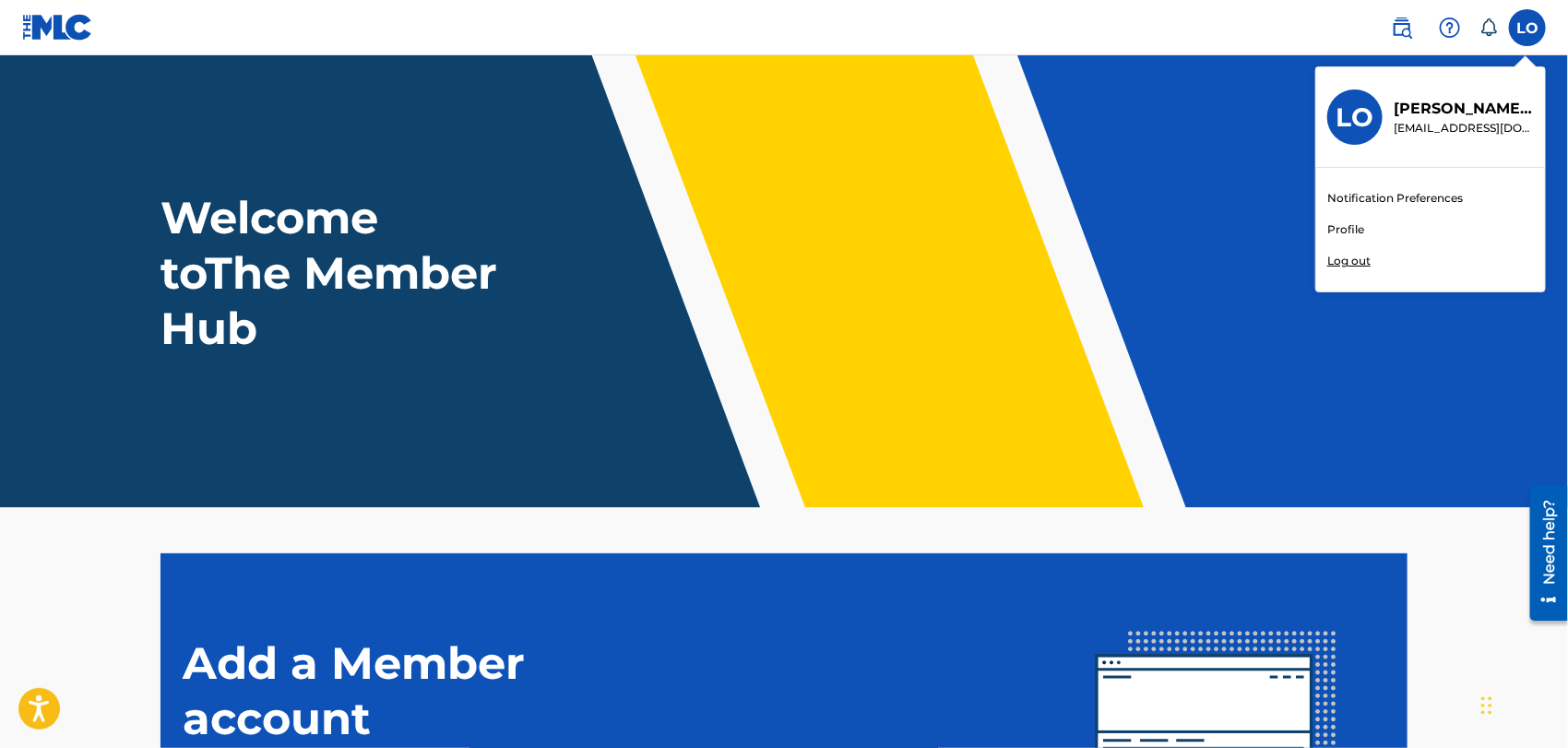
click at [1353, 263] on p "Log out" at bounding box center [1349, 260] width 44 height 16
click at [1527, 28] on input "LO [PERSON_NAME] [PERSON_NAME] [EMAIL_ADDRESS][DOMAIN_NAME] Notification Prefer…" at bounding box center [1527, 28] width 0 height 0
